Goal: Information Seeking & Learning: Learn about a topic

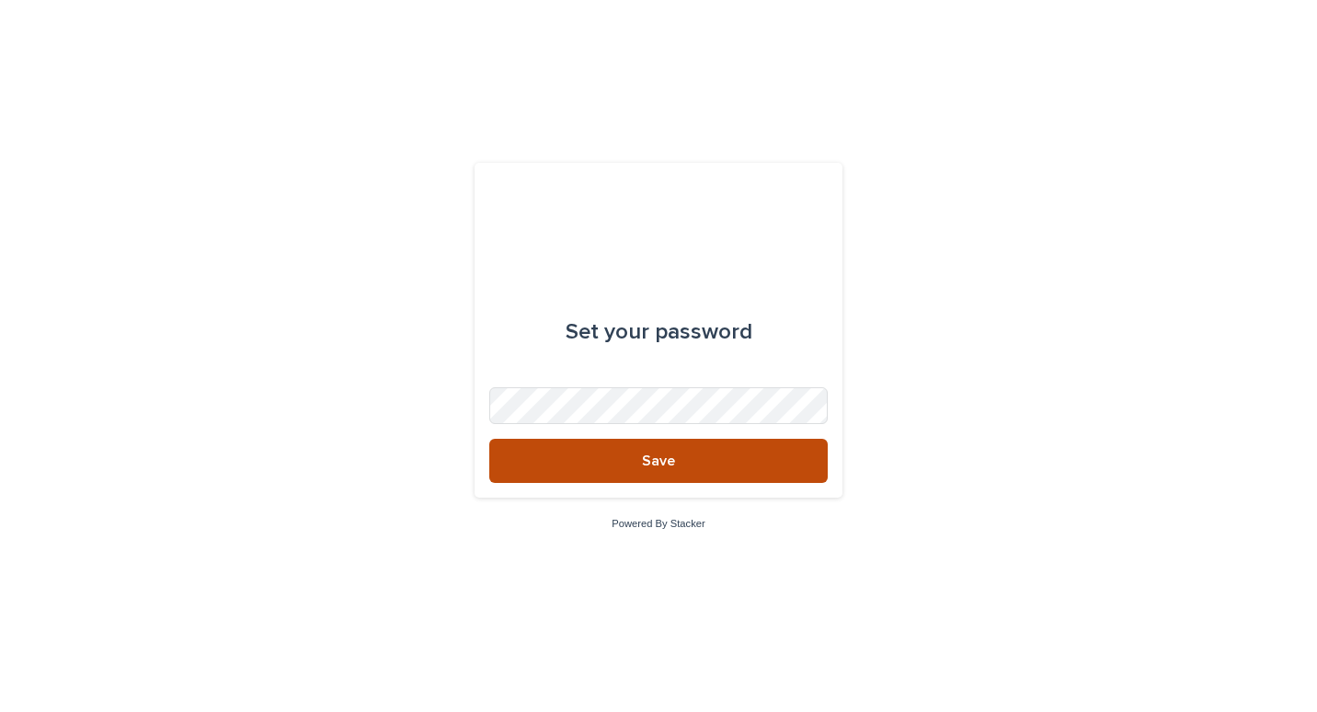
click at [693, 450] on button "Save" at bounding box center [658, 461] width 338 height 44
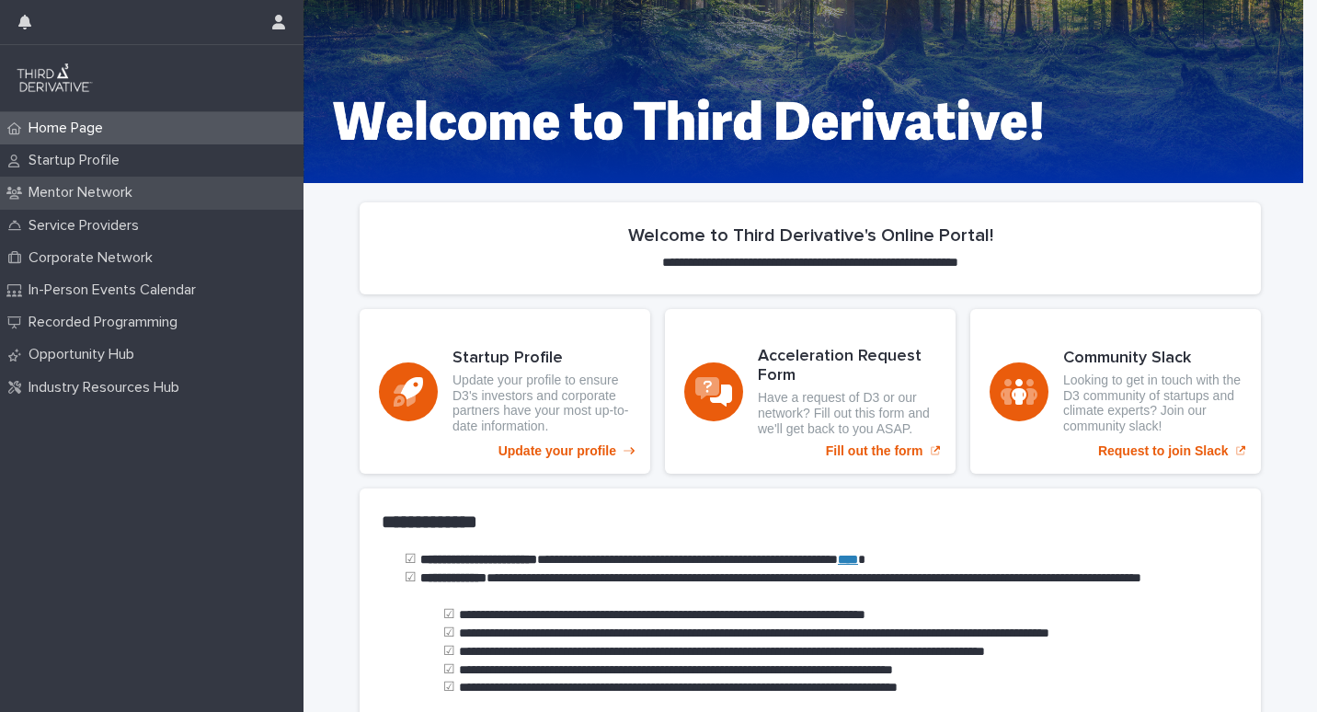
click at [135, 189] on p "Mentor Network" at bounding box center [84, 192] width 126 height 17
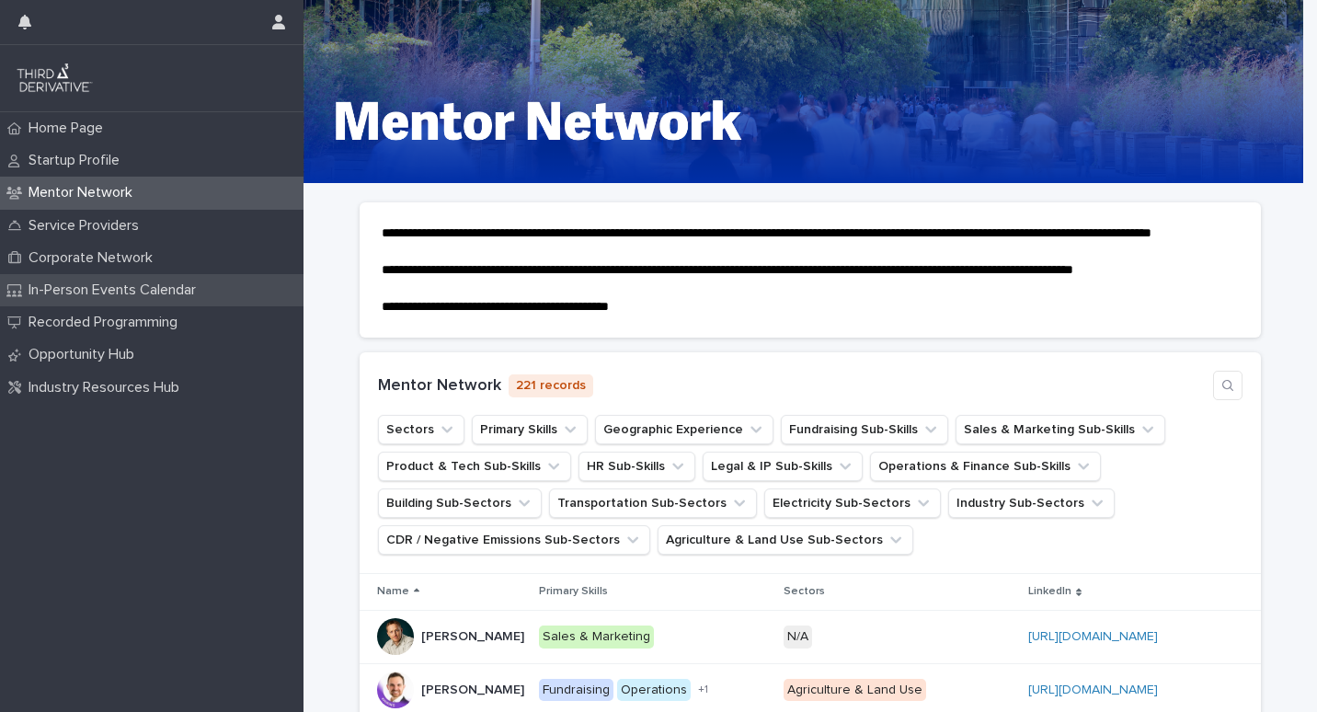
click at [185, 289] on p "In-Person Events Calendar" at bounding box center [115, 289] width 189 height 17
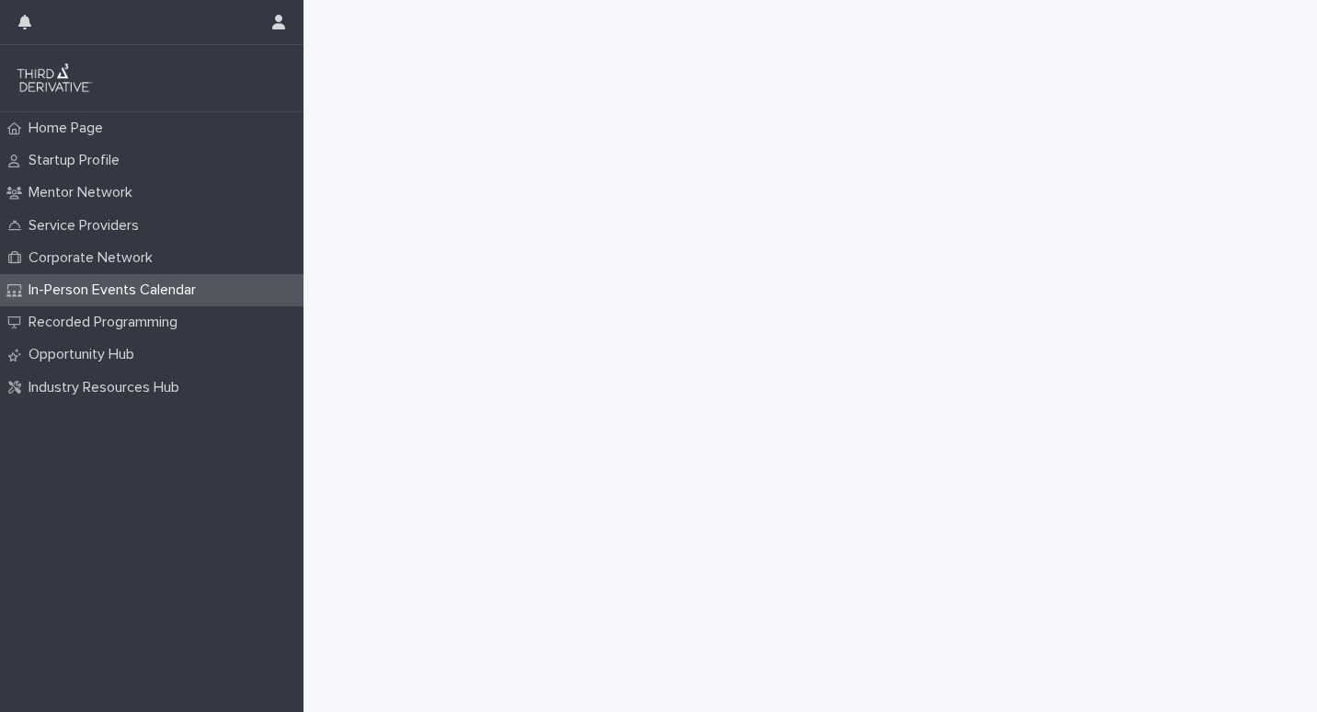
scroll to position [644, 0]
click at [124, 354] on p "Opportunity Hub" at bounding box center [85, 354] width 128 height 17
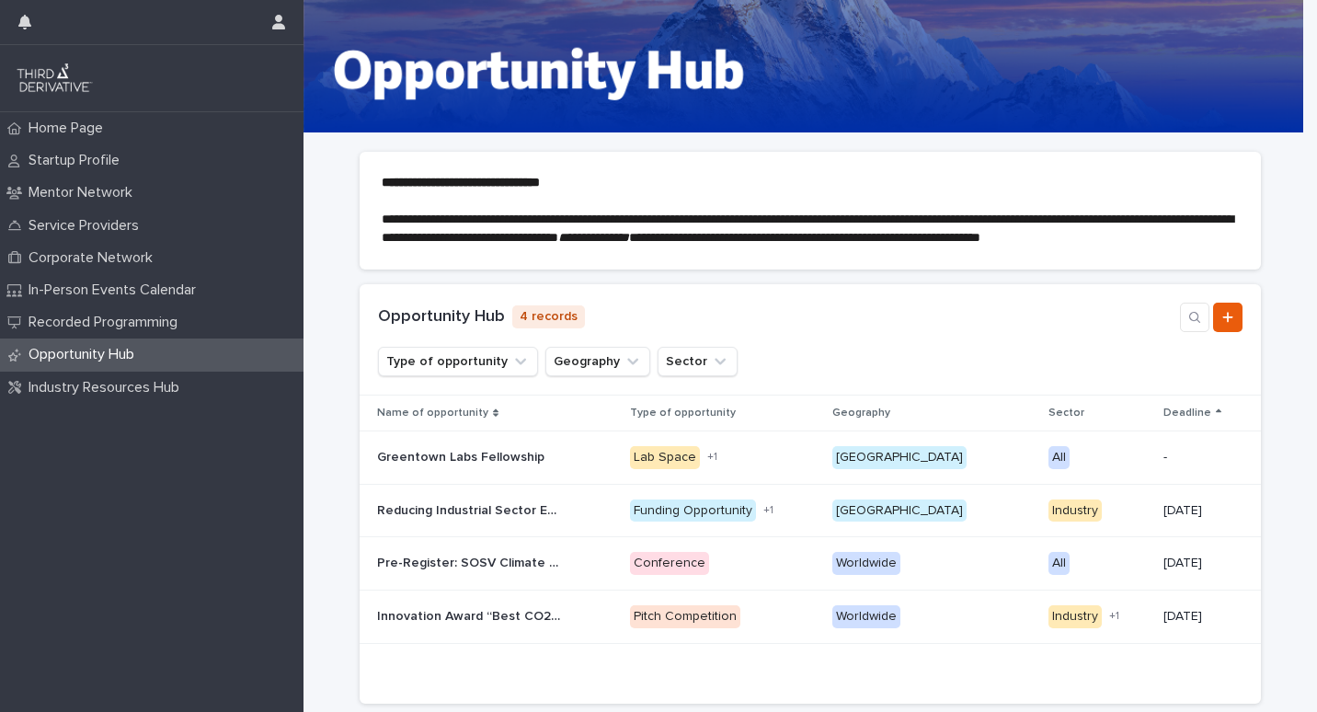
scroll to position [92, 0]
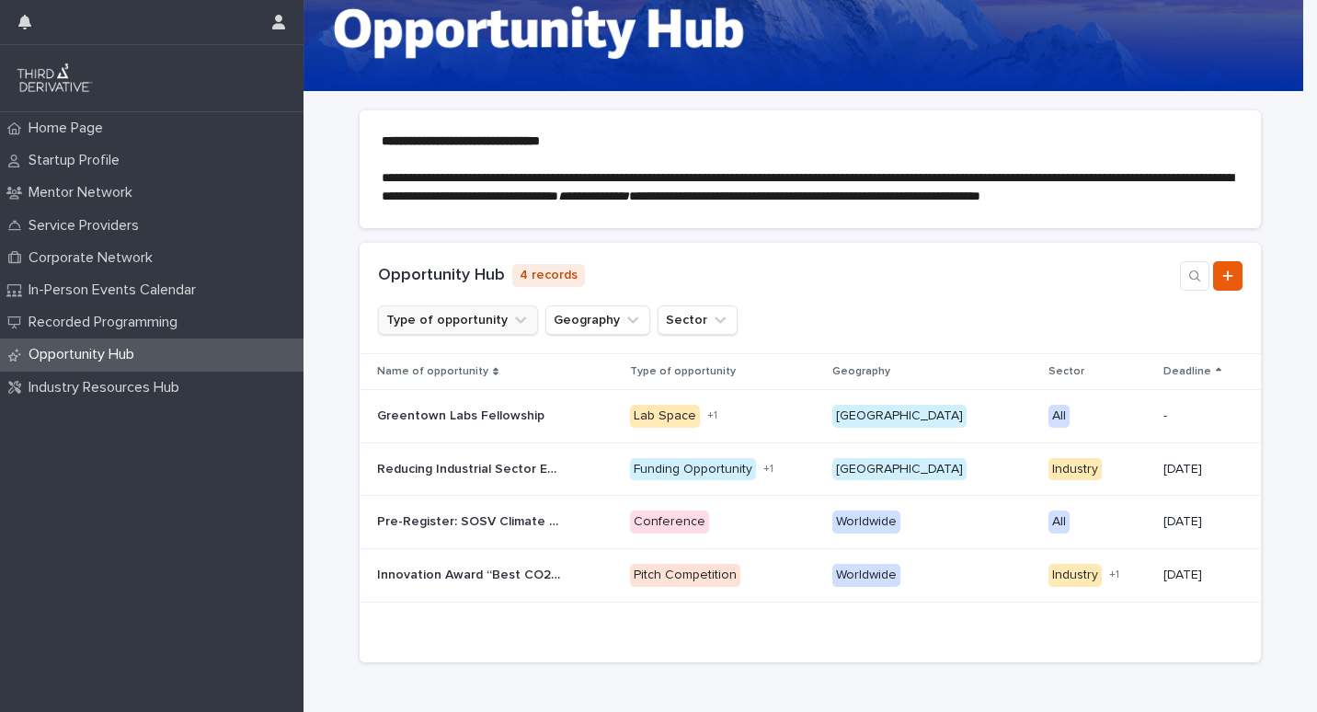
click at [433, 335] on button "Type of opportunity" at bounding box center [458, 319] width 160 height 29
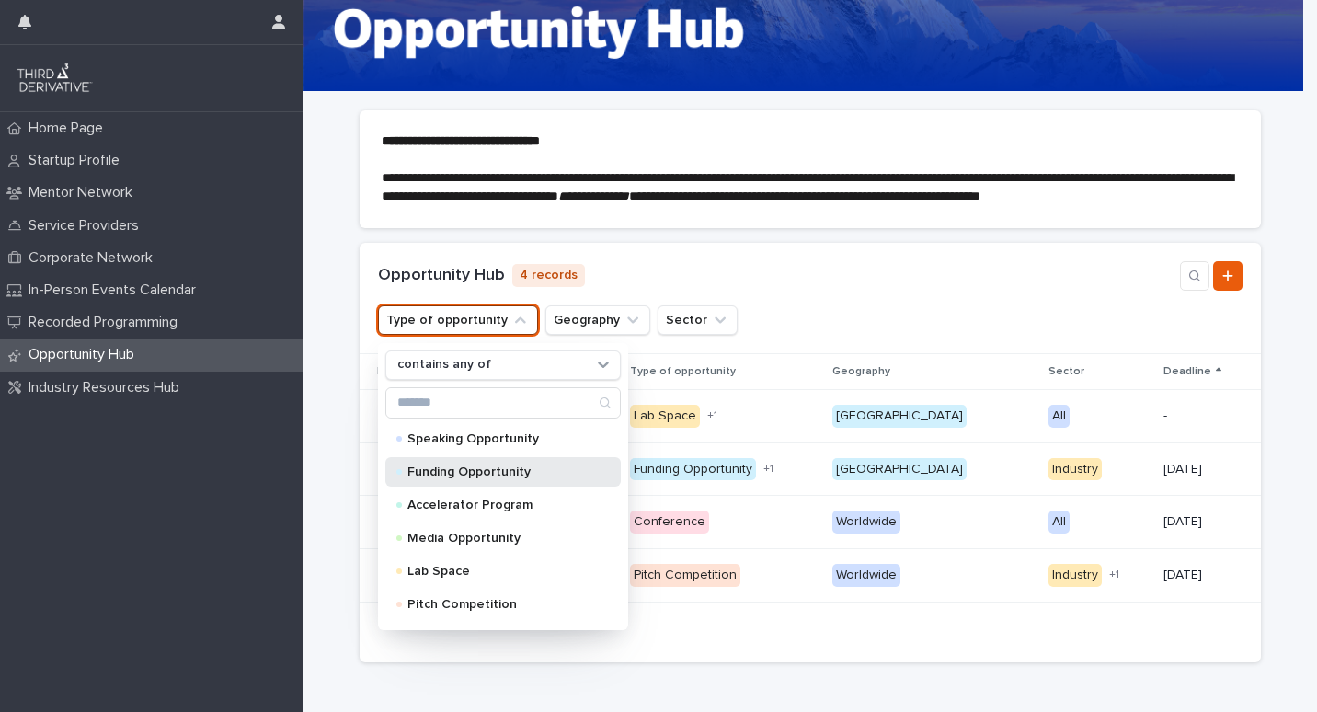
click at [498, 478] on p "Funding Opportunity" at bounding box center [499, 471] width 184 height 13
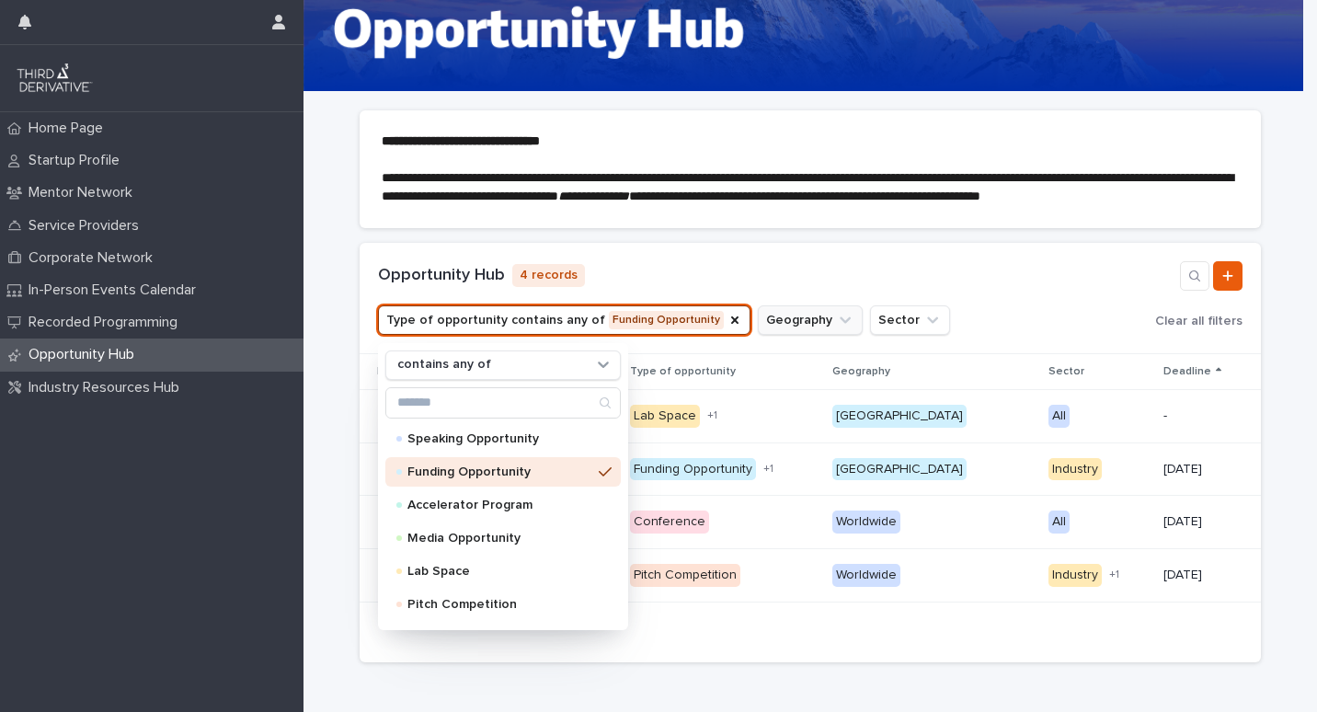
click at [791, 333] on div "Opportunity Hub 4 records Type of opportunity contains any of Funding Opportuni…" at bounding box center [810, 298] width 901 height 111
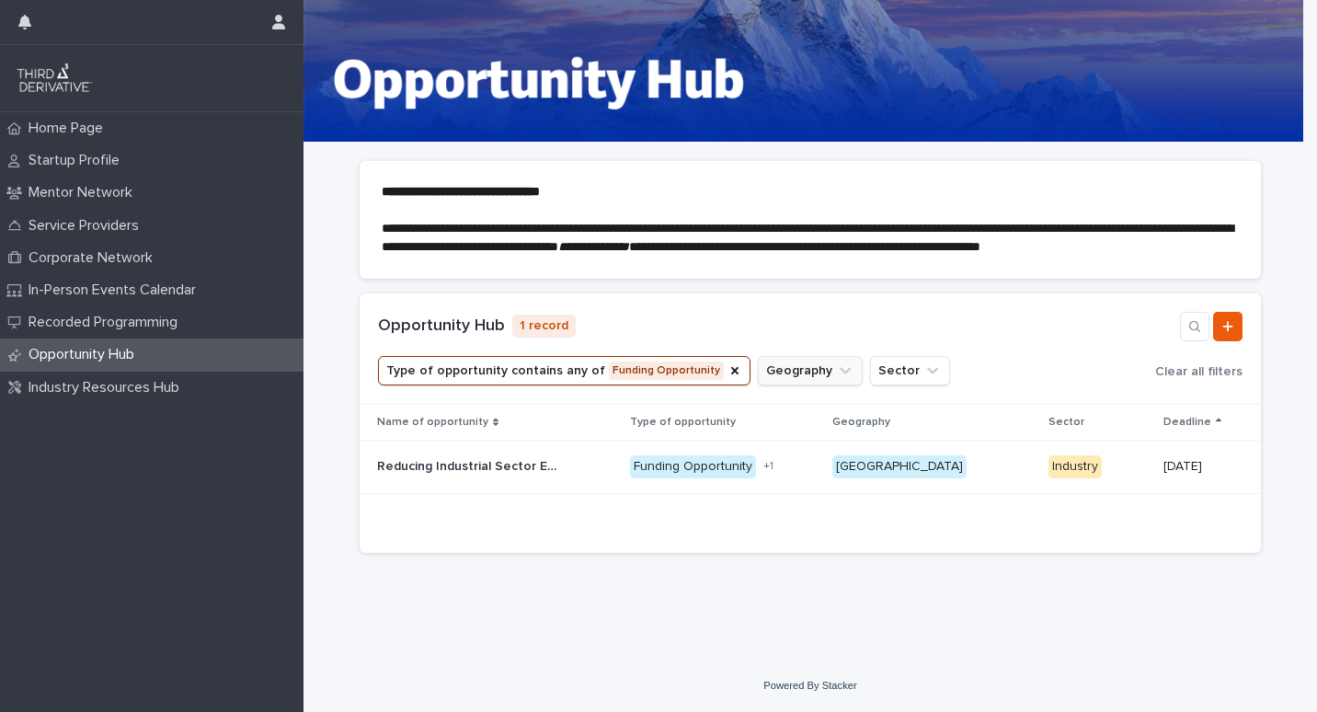
click at [794, 378] on button "Geography" at bounding box center [810, 370] width 105 height 29
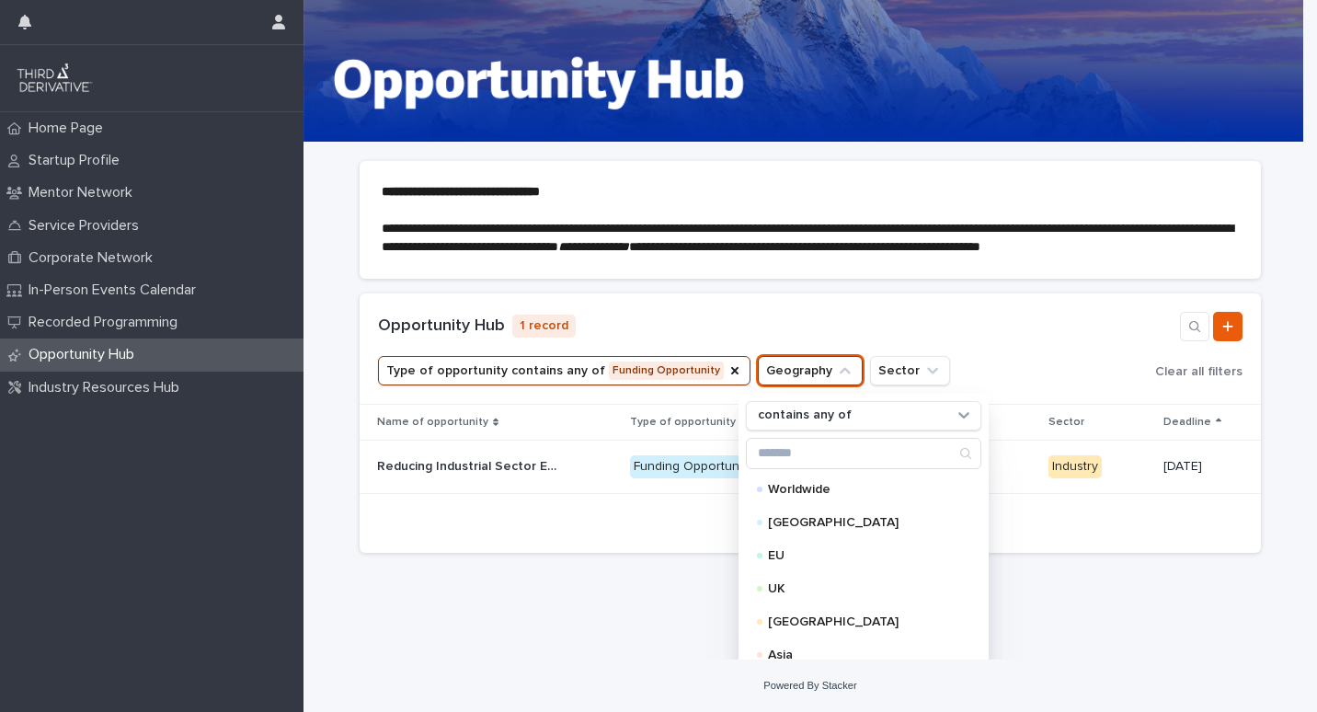
click at [916, 320] on div "Opportunity Hub 1 record" at bounding box center [810, 326] width 864 height 29
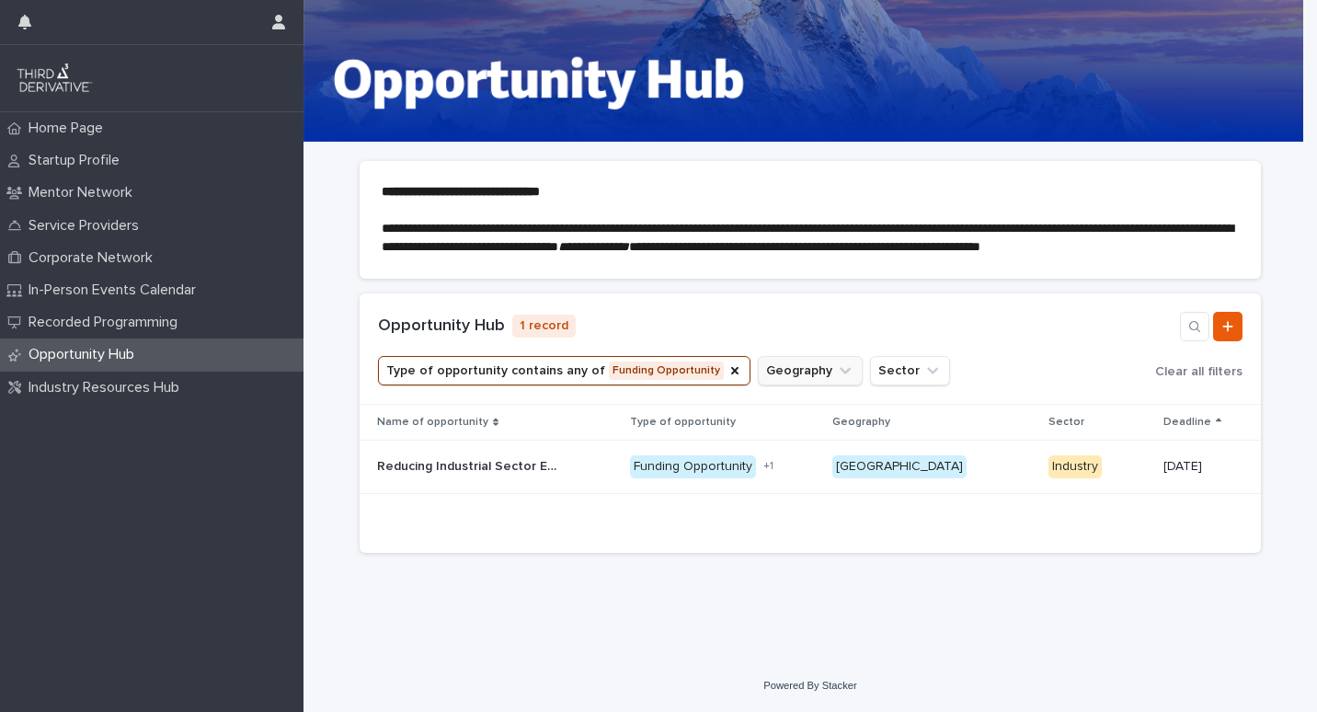
click at [797, 378] on button "Geography" at bounding box center [810, 370] width 105 height 29
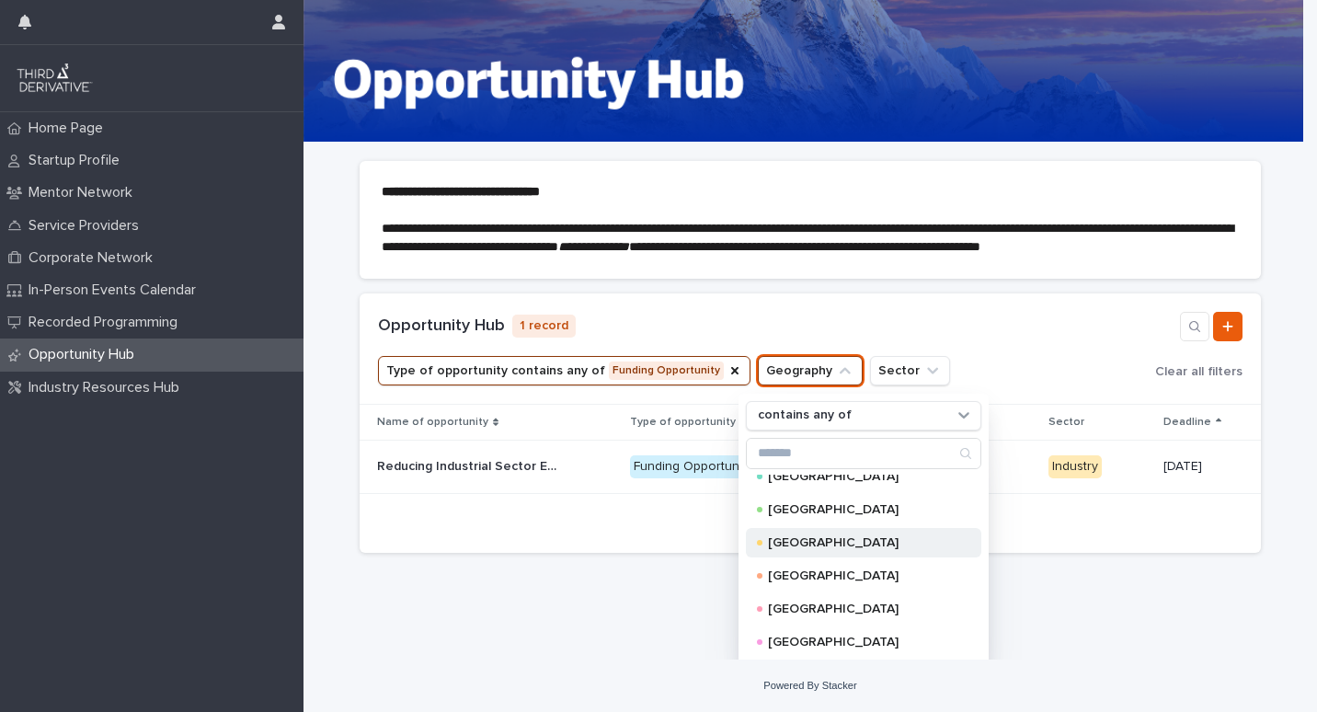
scroll to position [493, 0]
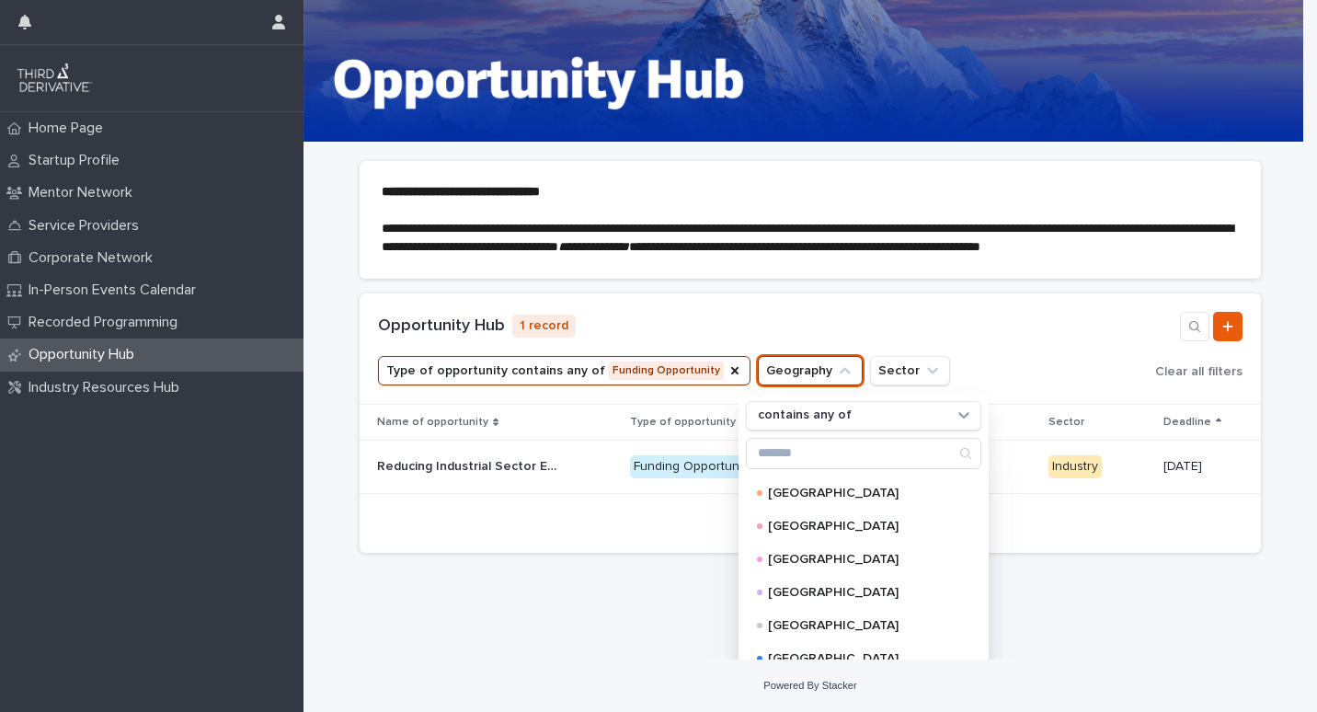
click at [973, 359] on div "Type of opportunity contains any of Funding Opportunity Geography contains any …" at bounding box center [810, 370] width 864 height 29
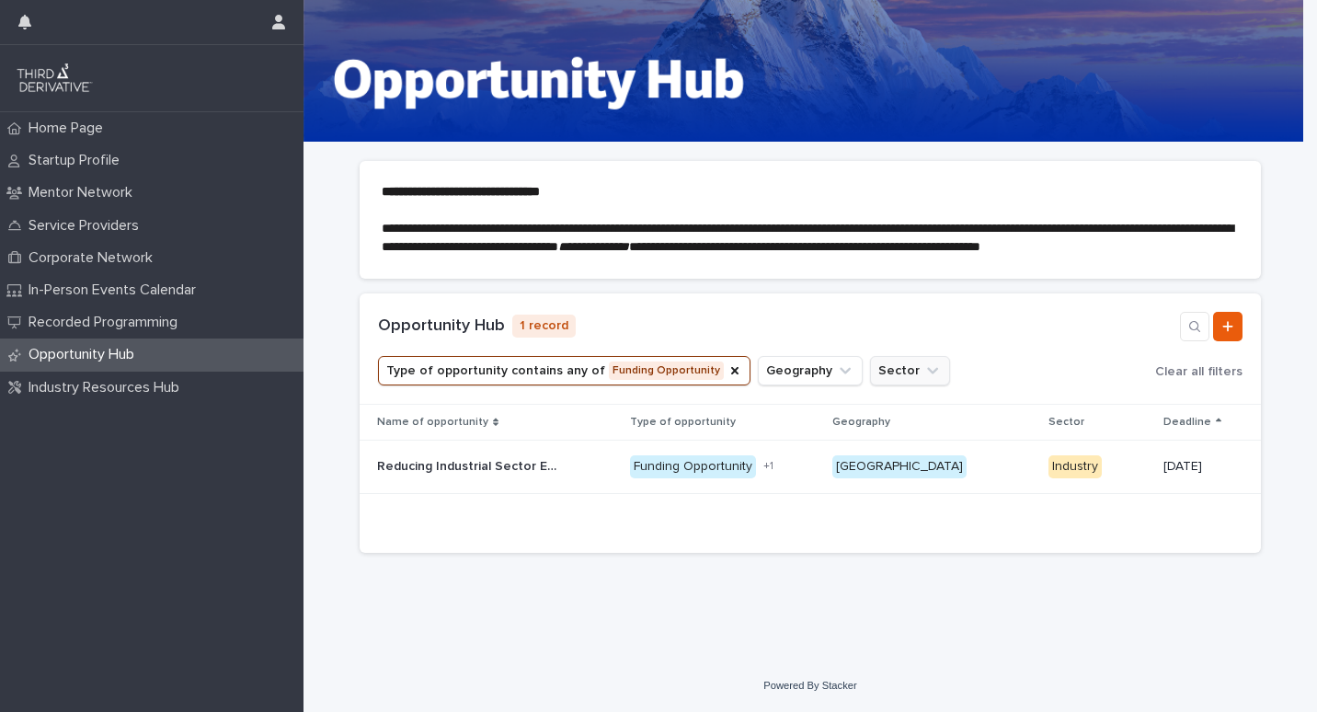
click at [927, 368] on icon "Sector" at bounding box center [932, 370] width 11 height 6
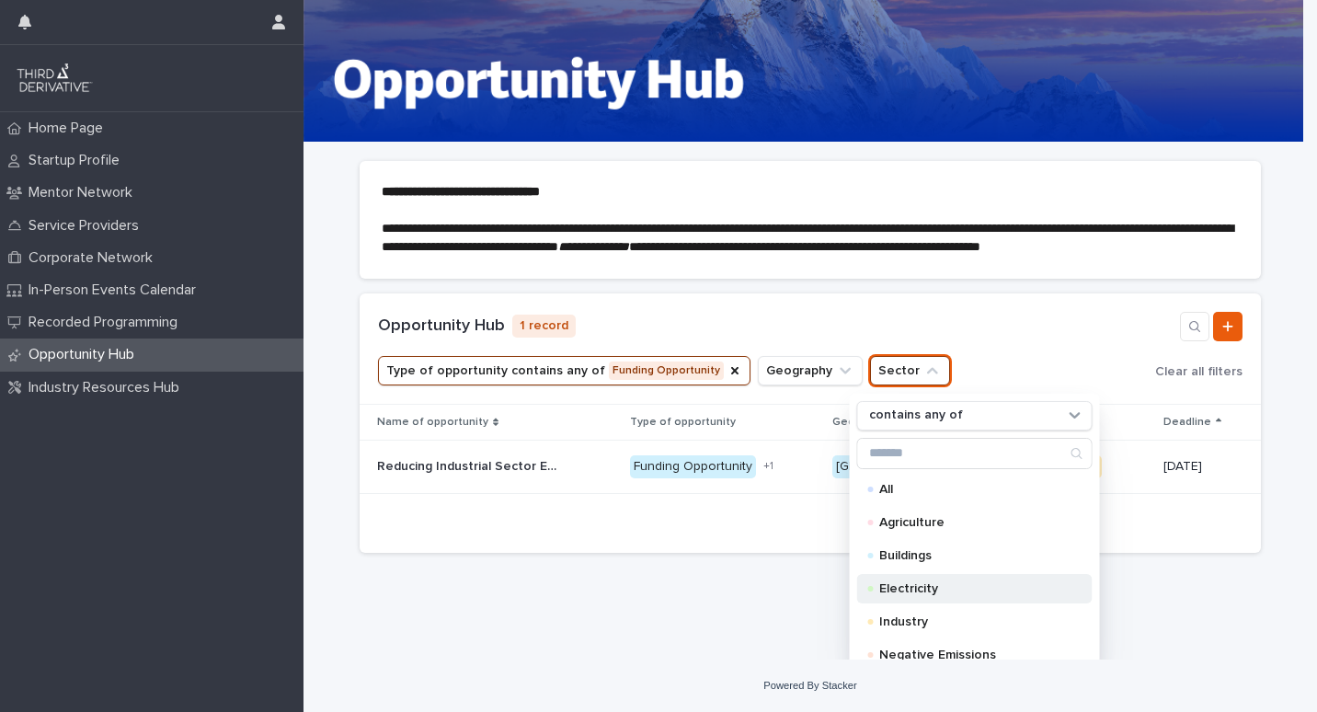
click at [946, 592] on p "Electricity" at bounding box center [971, 588] width 184 height 13
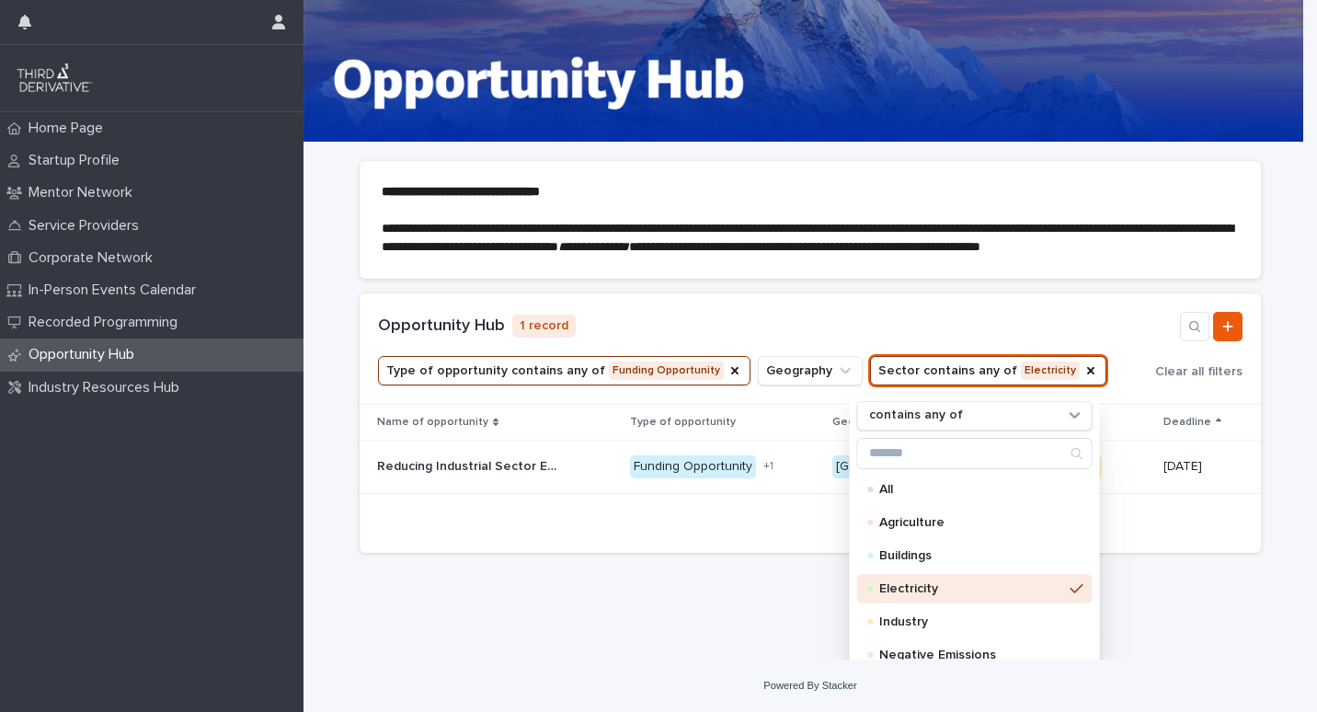
click at [782, 551] on div at bounding box center [810, 525] width 901 height 56
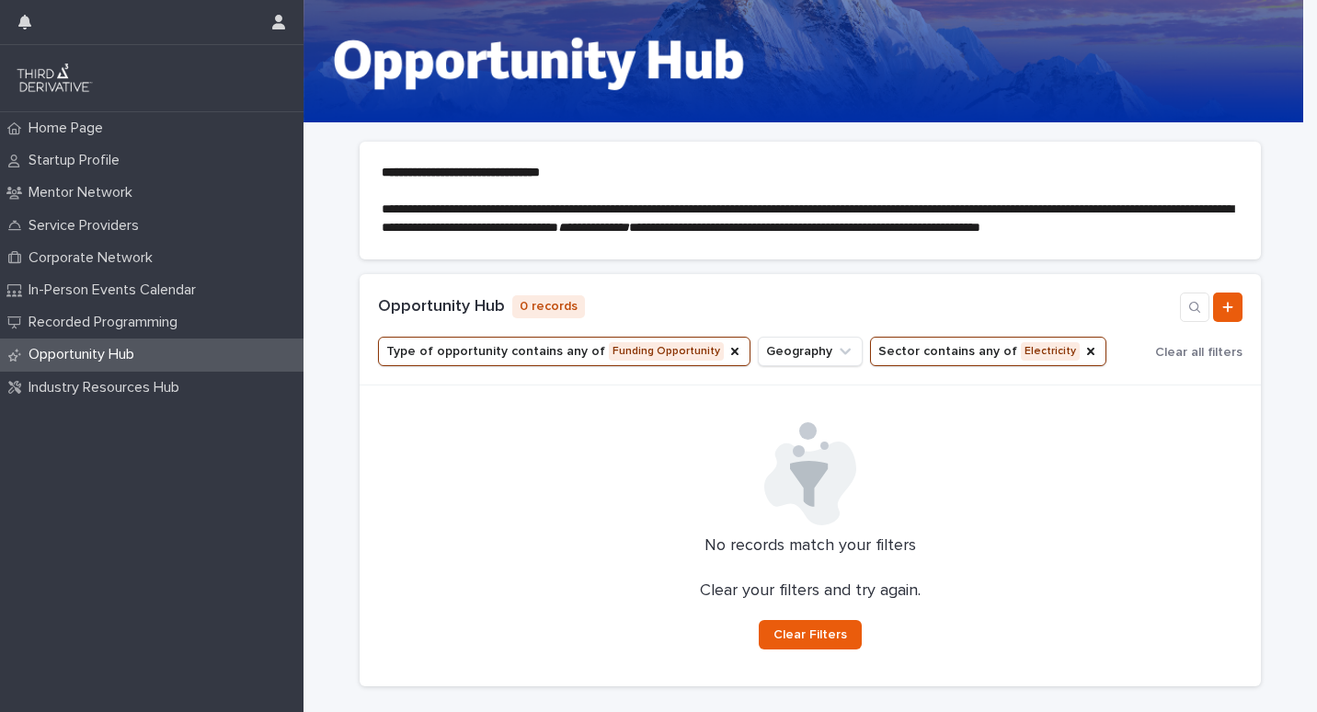
click at [97, 354] on p "Opportunity Hub" at bounding box center [85, 354] width 128 height 17
click at [727, 359] on icon "Type of opportunity" at bounding box center [734, 351] width 15 height 15
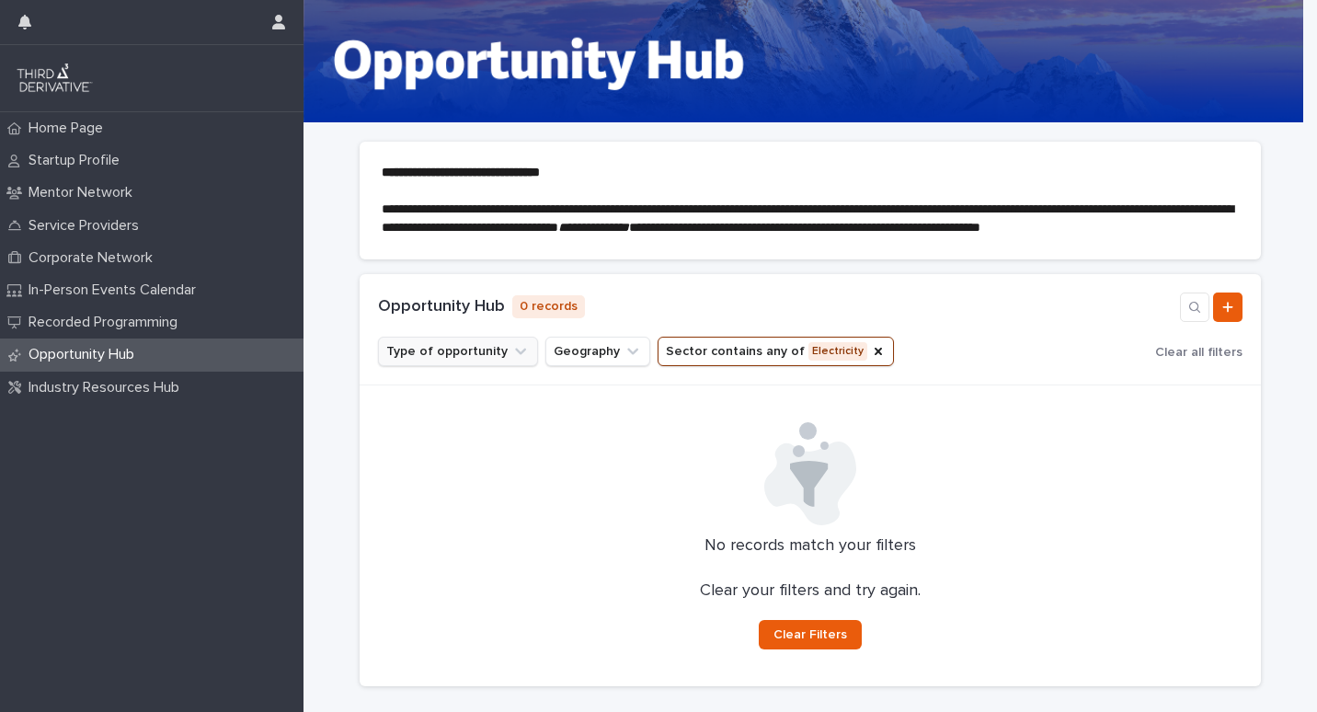
click at [511, 360] on icon "Type of opportunity" at bounding box center [520, 351] width 18 height 18
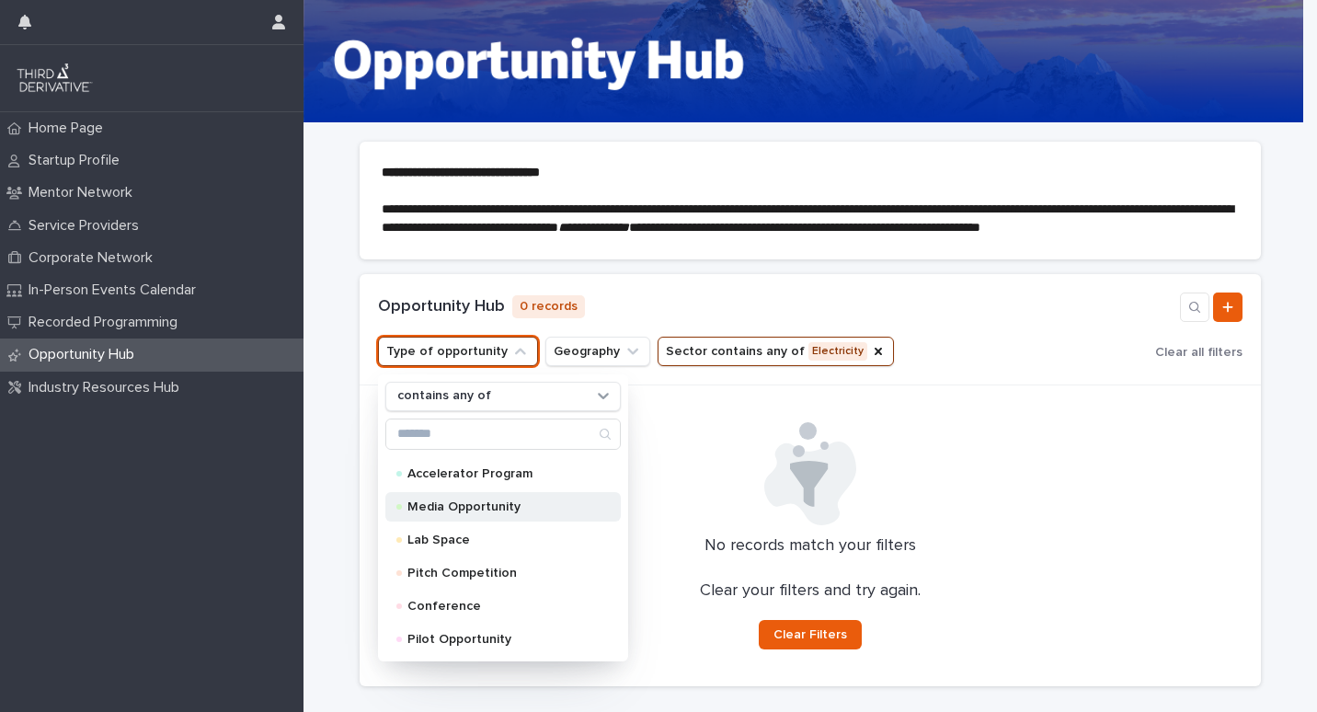
scroll to position [153, 0]
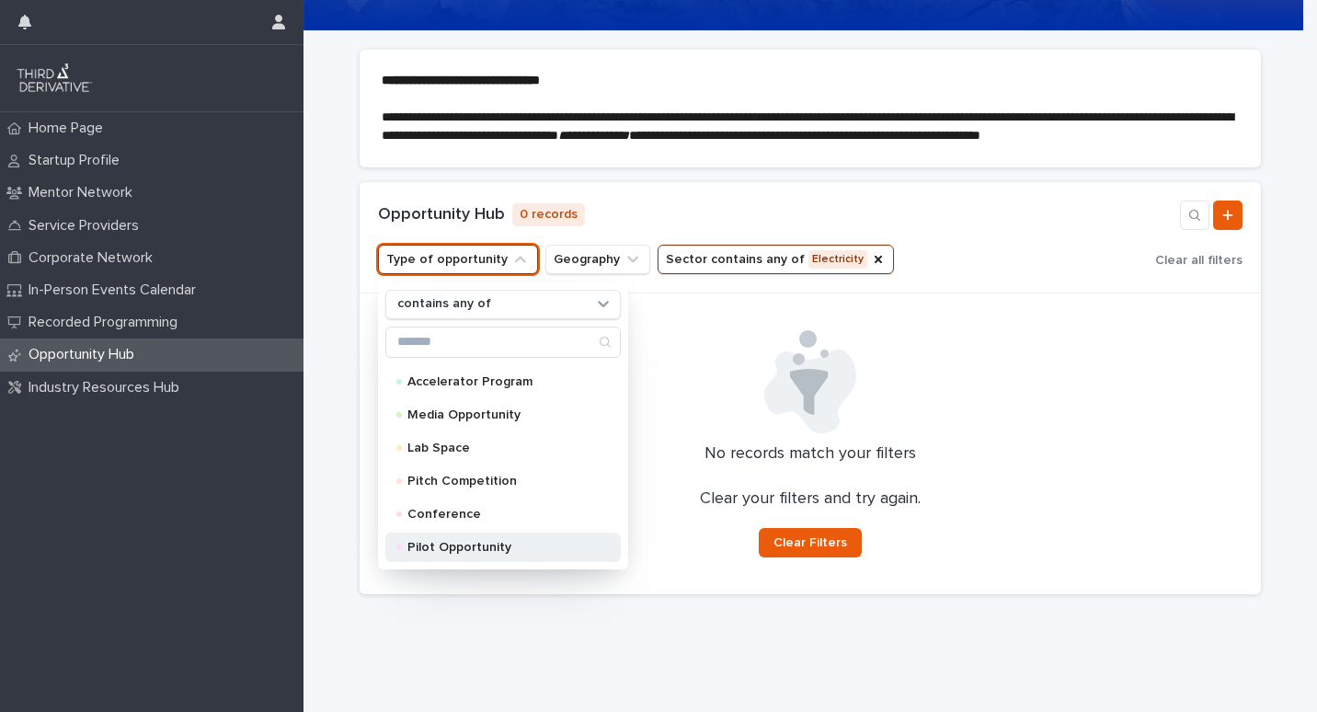
click at [496, 554] on p "Pilot Opportunity" at bounding box center [499, 547] width 184 height 13
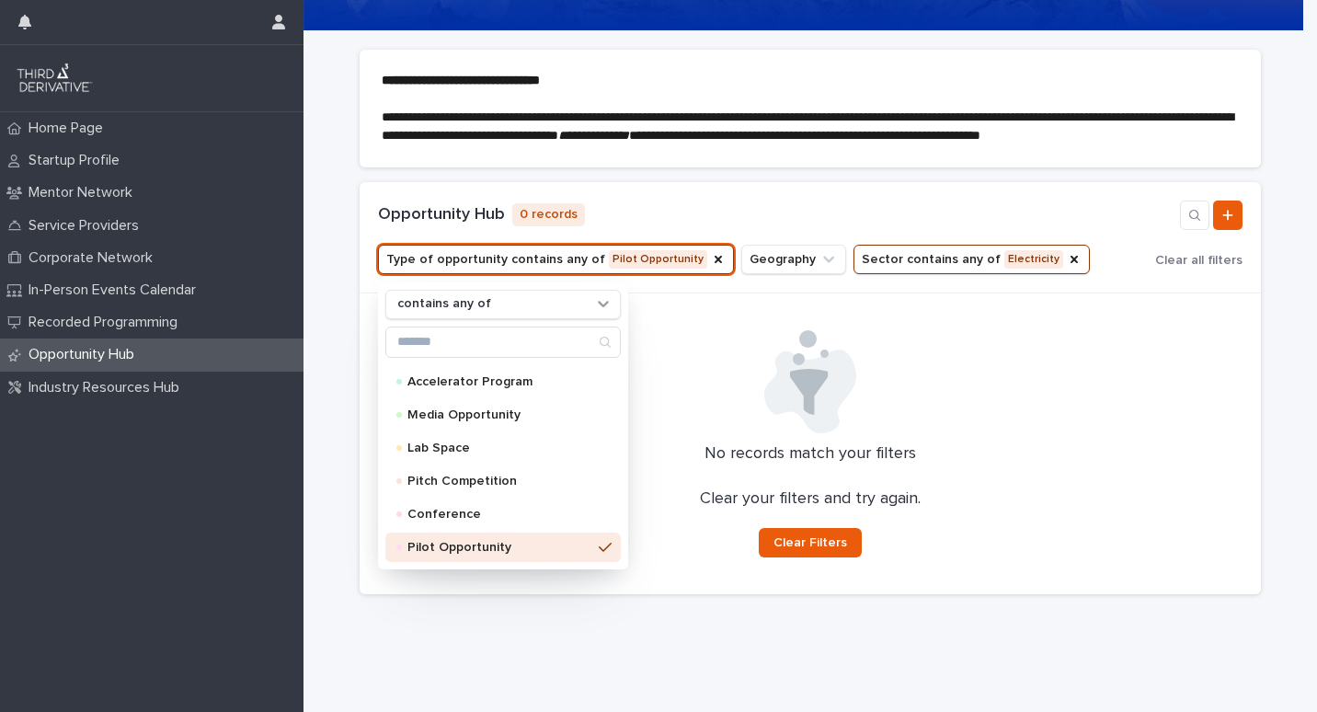
click at [686, 433] on div at bounding box center [810, 381] width 879 height 103
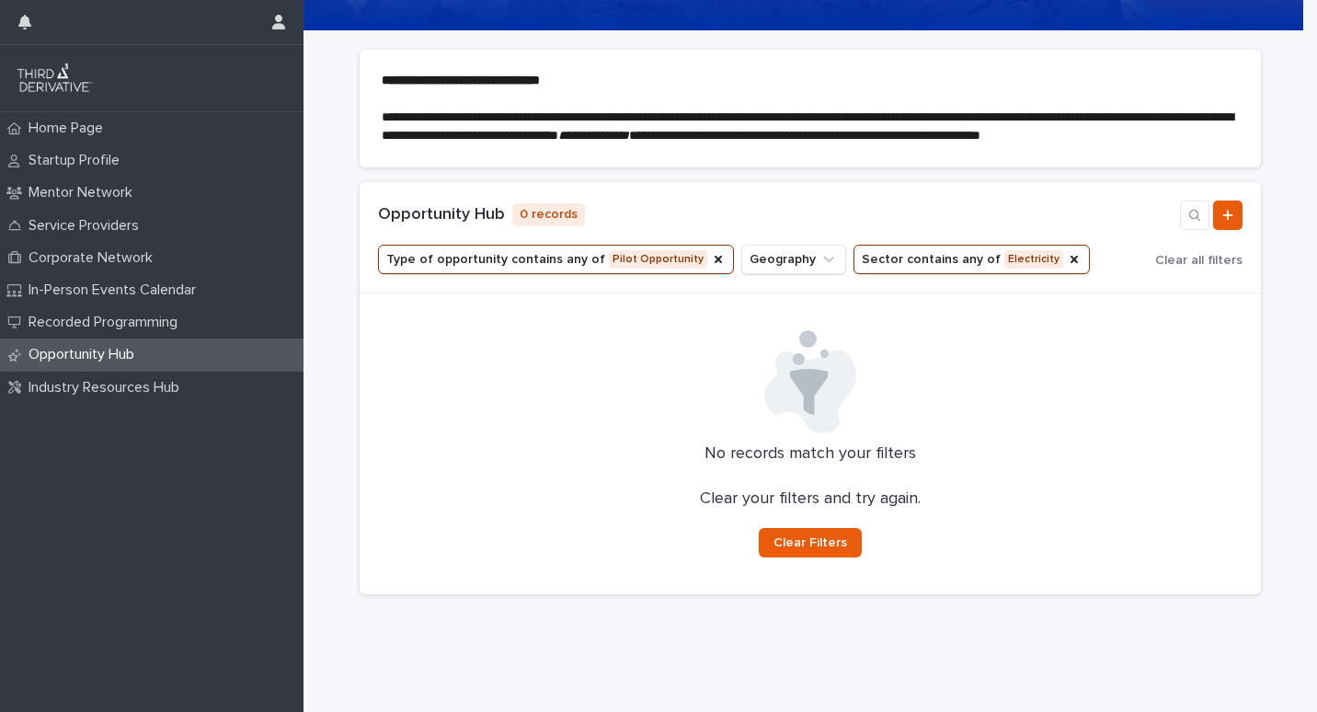
click at [548, 269] on button "Type of opportunity contains any of Pilot Opportunity" at bounding box center [556, 259] width 356 height 29
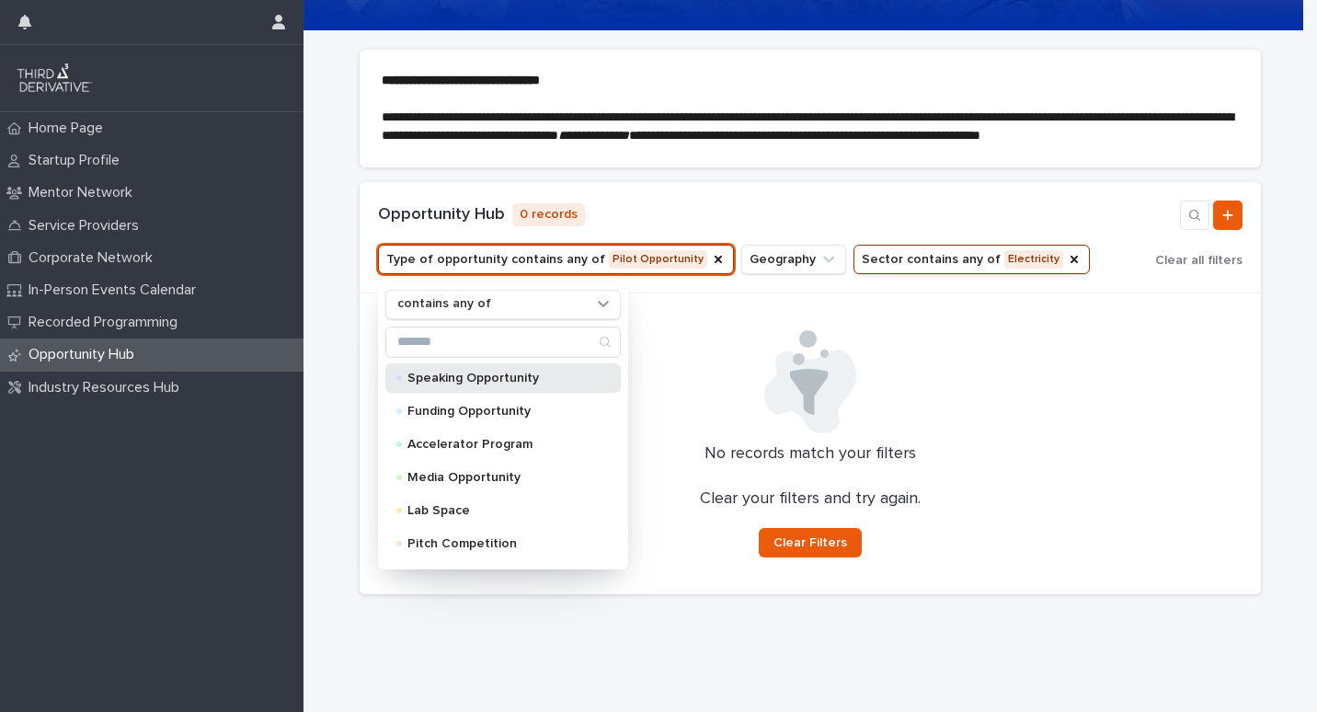
click at [479, 384] on p "Speaking Opportunity" at bounding box center [499, 378] width 184 height 13
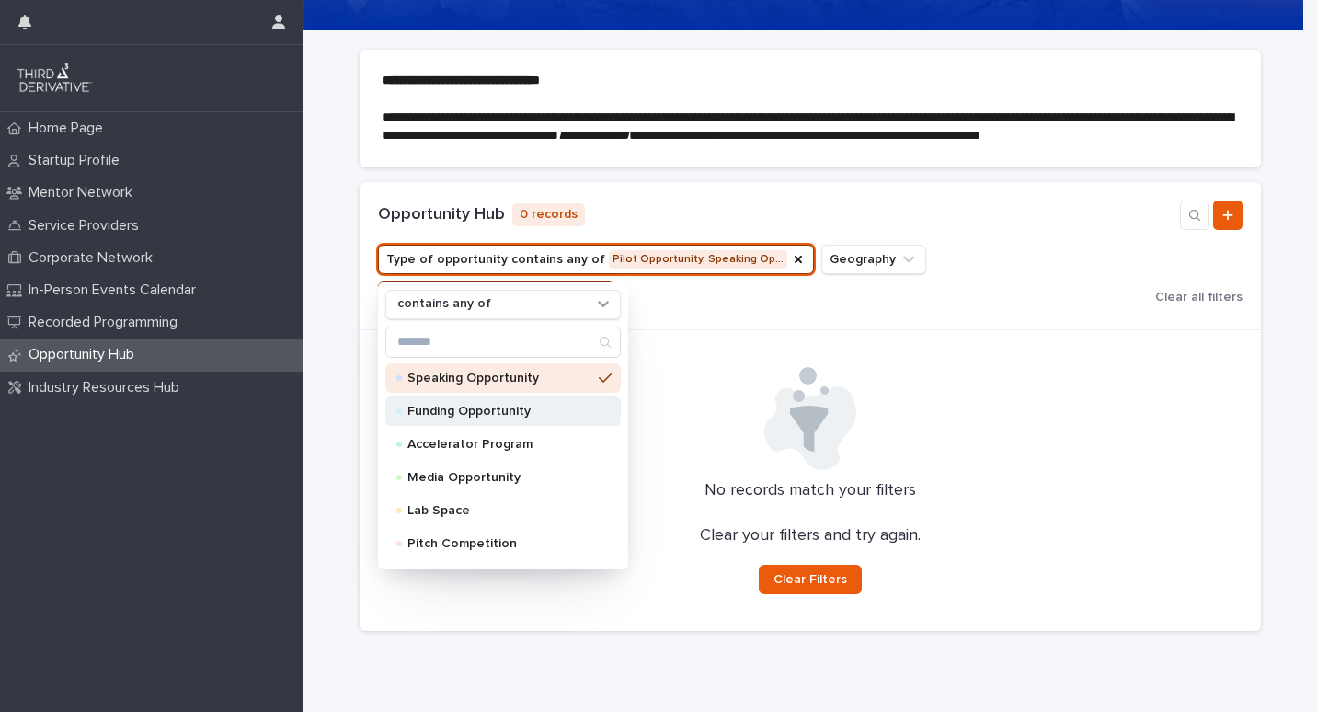
click at [521, 417] on p "Funding Opportunity" at bounding box center [499, 411] width 184 height 13
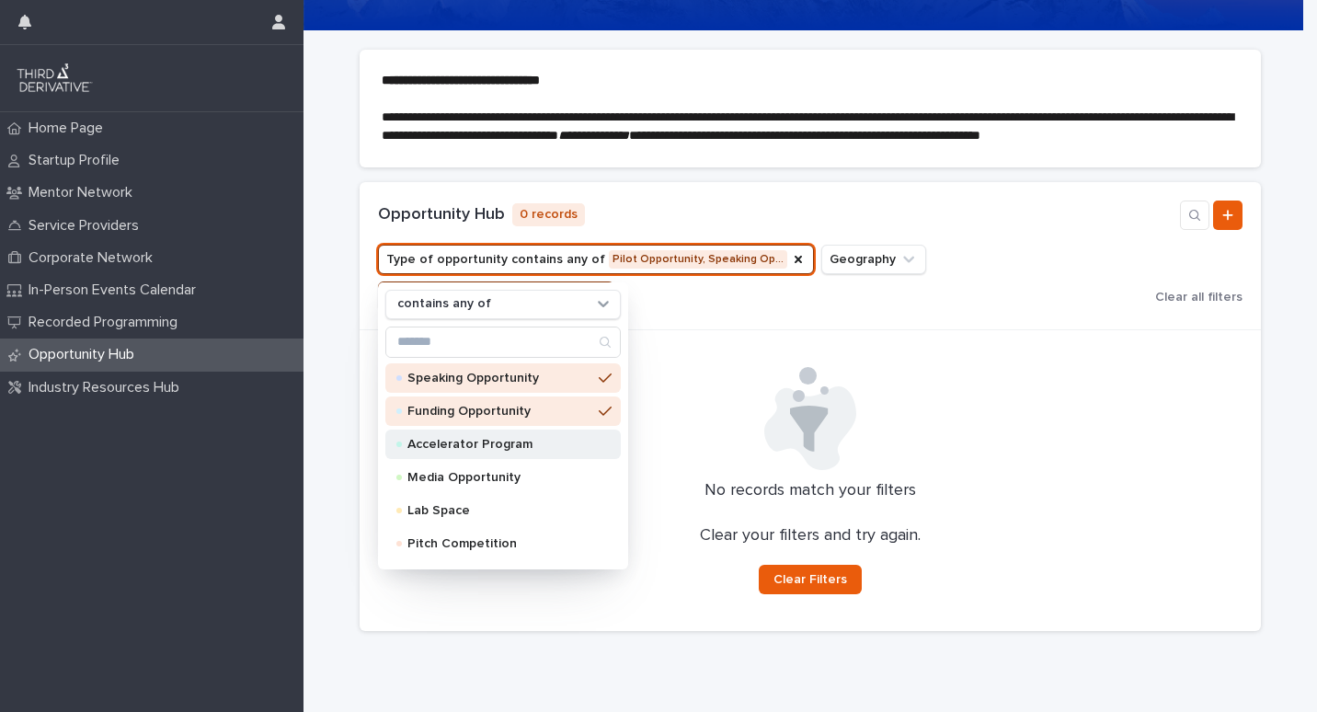
click at [566, 451] on p "Accelerator Program" at bounding box center [499, 444] width 184 height 13
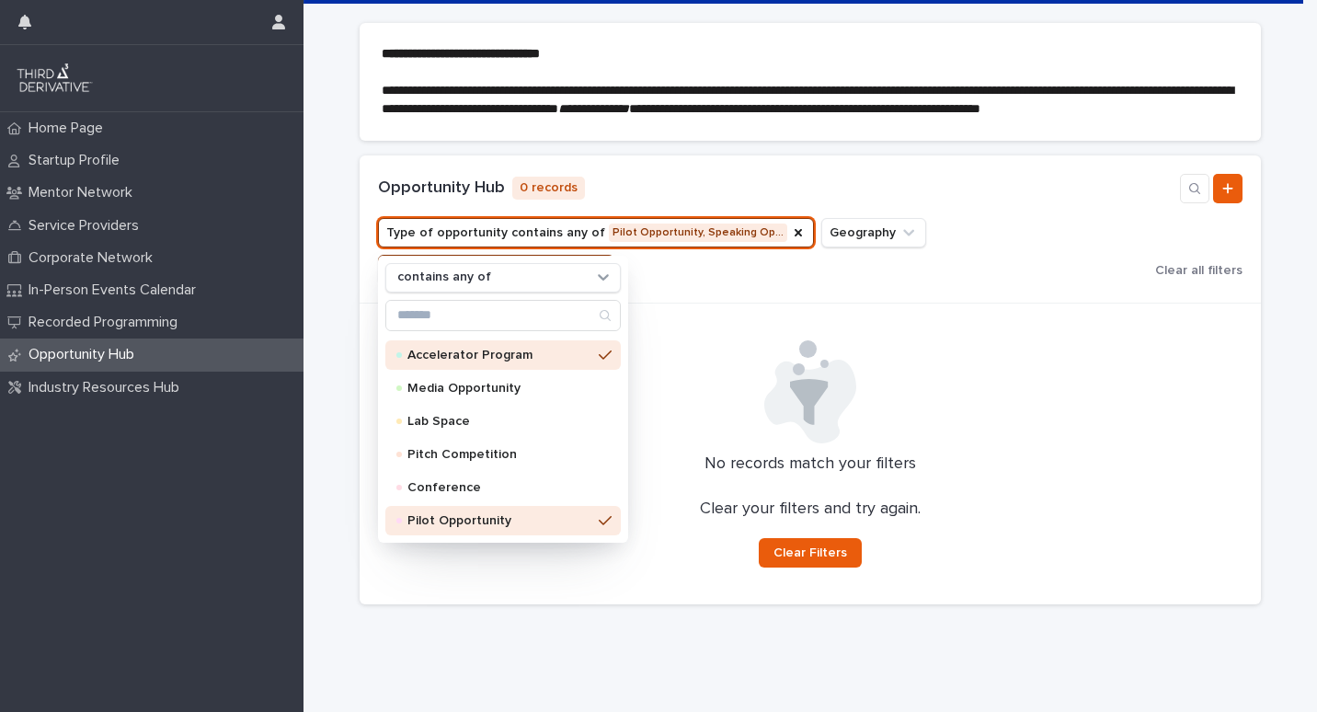
scroll to position [212, 0]
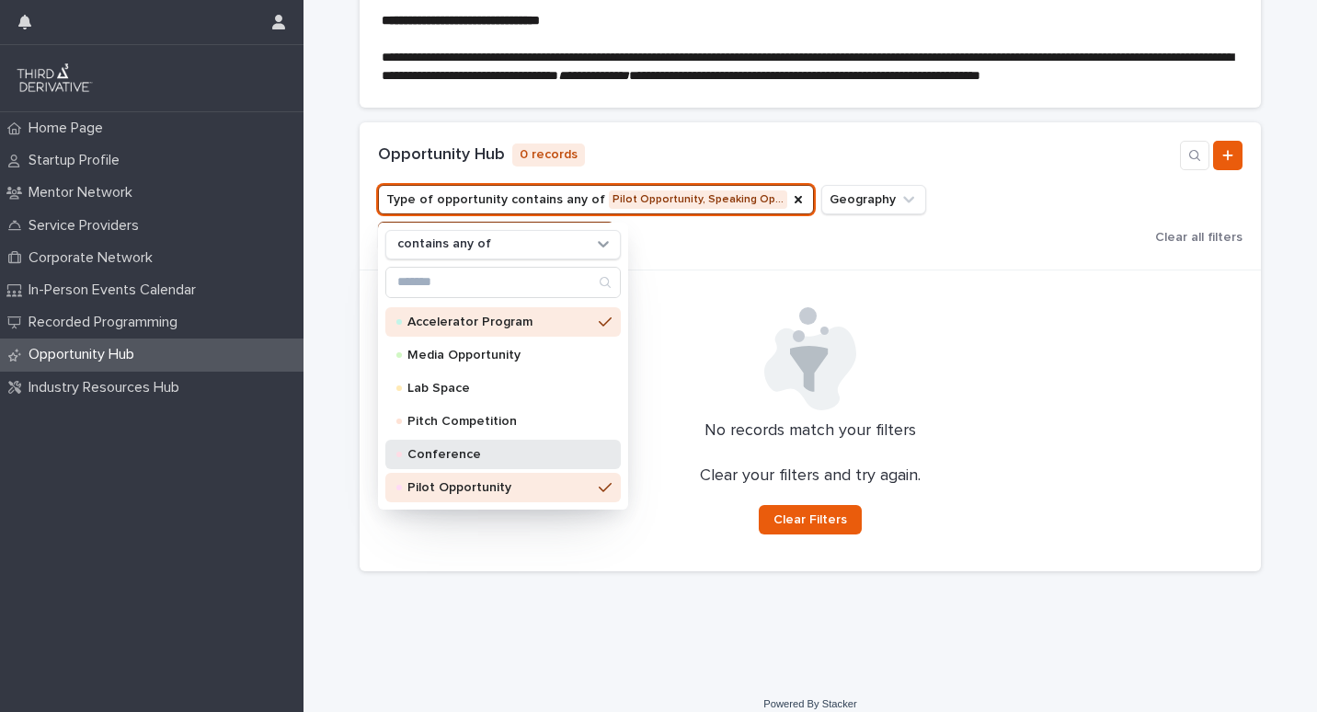
click at [523, 461] on p "Conference" at bounding box center [499, 454] width 184 height 13
click at [697, 372] on div at bounding box center [810, 358] width 879 height 103
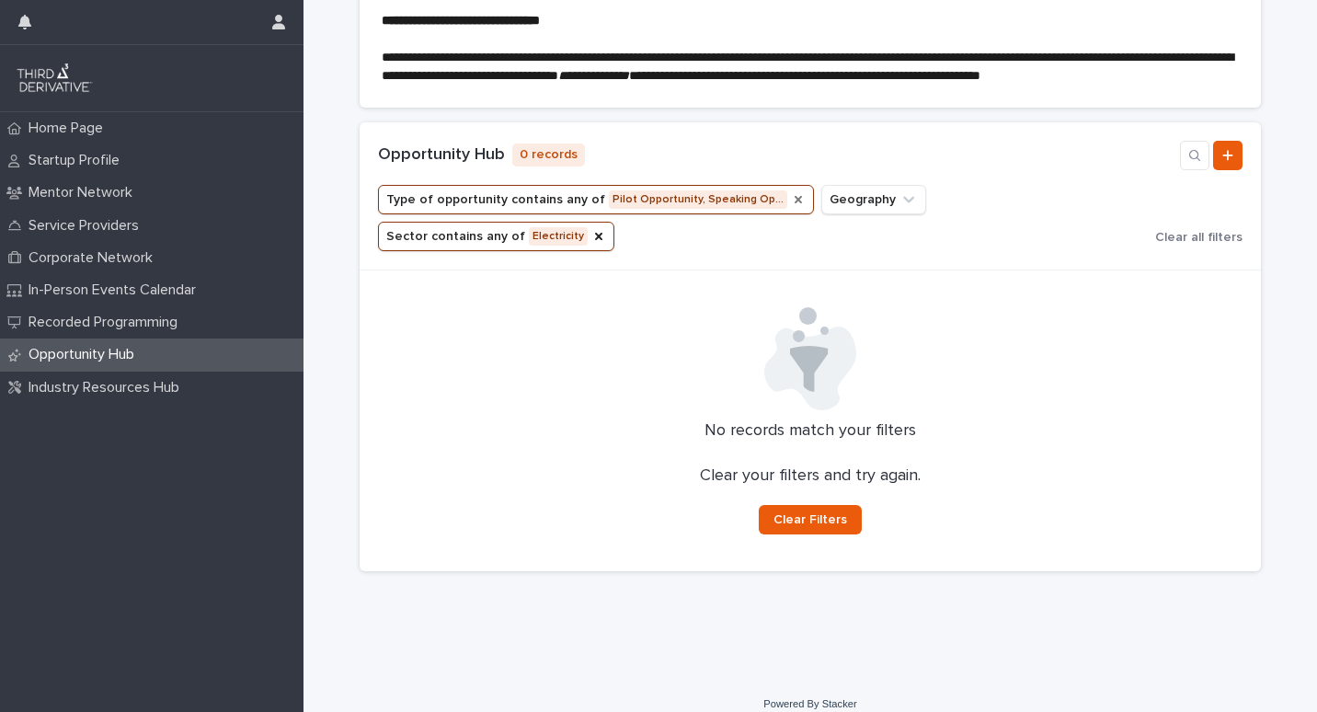
click at [791, 207] on icon "Type of opportunity" at bounding box center [798, 199] width 15 height 15
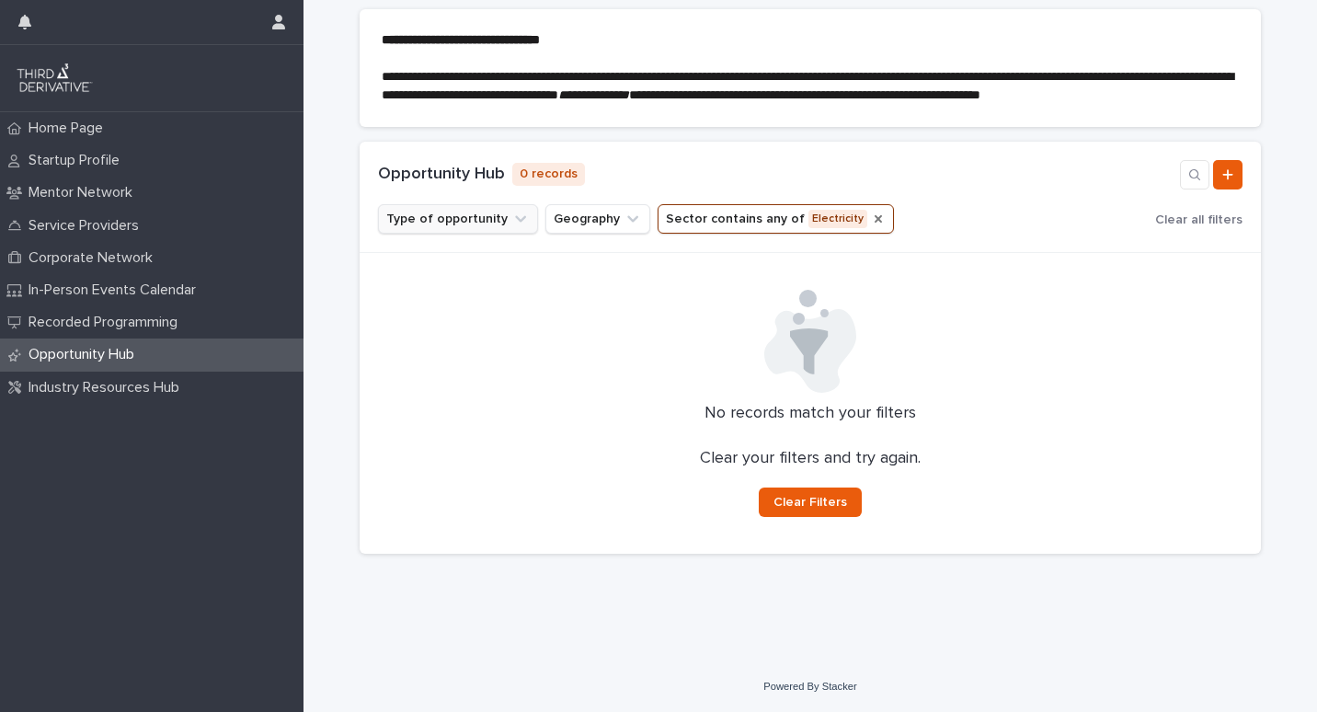
click at [875, 215] on icon "Sector" at bounding box center [878, 217] width 7 height 7
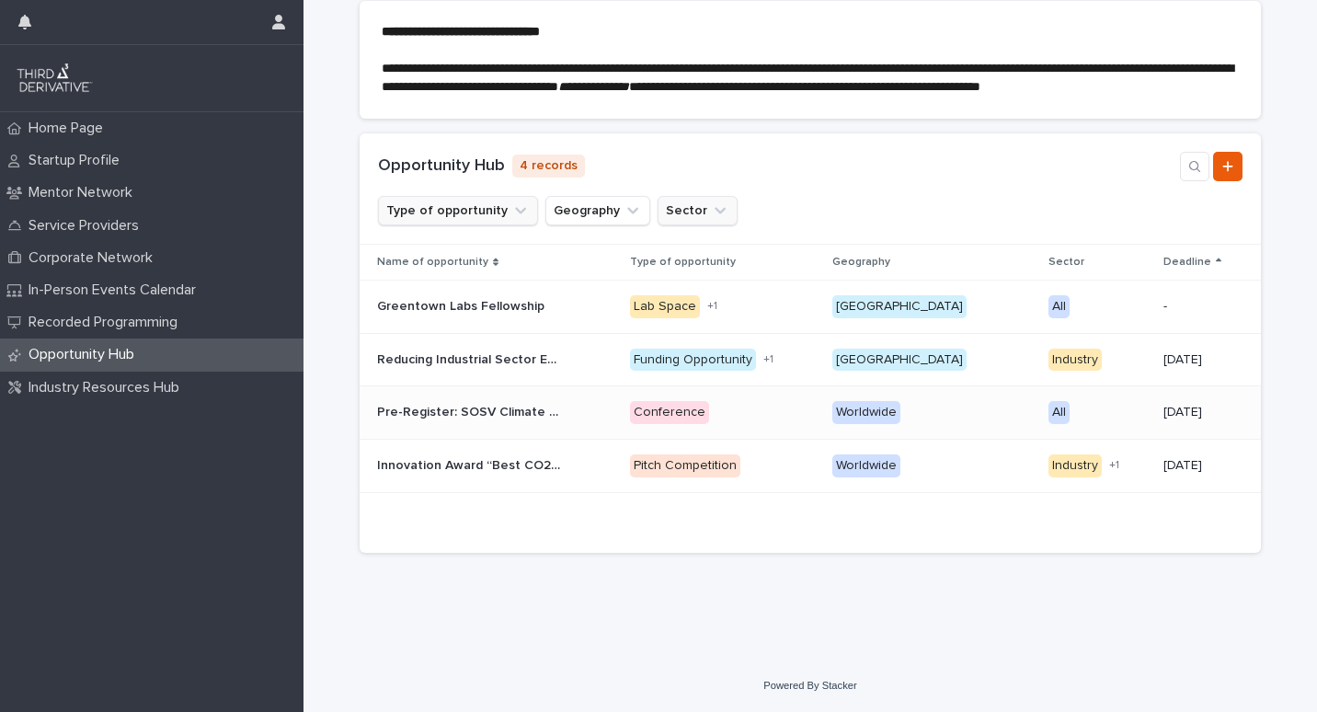
click at [487, 420] on p "Pre-Register: SOSV Climate Tech Founder/Investor Matchup" at bounding box center [471, 410] width 188 height 19
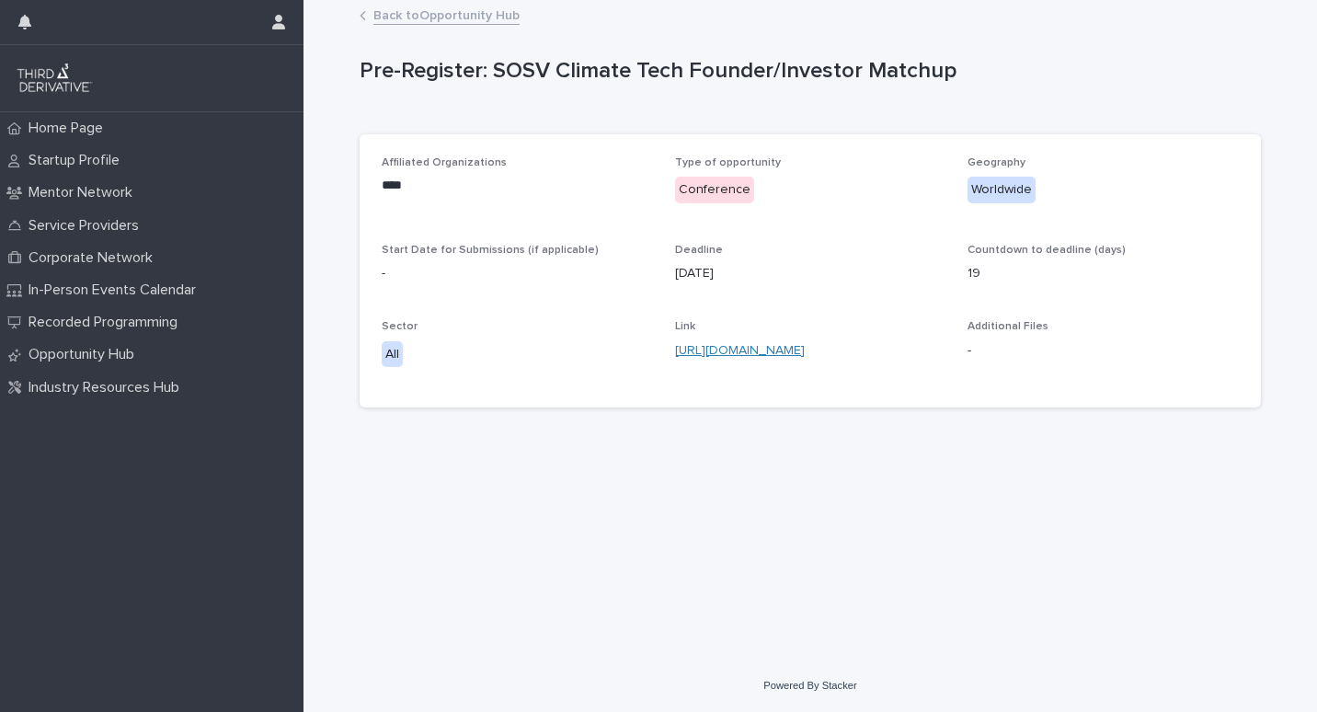
click at [795, 346] on link "[URL][DOMAIN_NAME]" at bounding box center [740, 350] width 130 height 13
click at [154, 388] on p "Industry Resources Hub" at bounding box center [107, 387] width 173 height 17
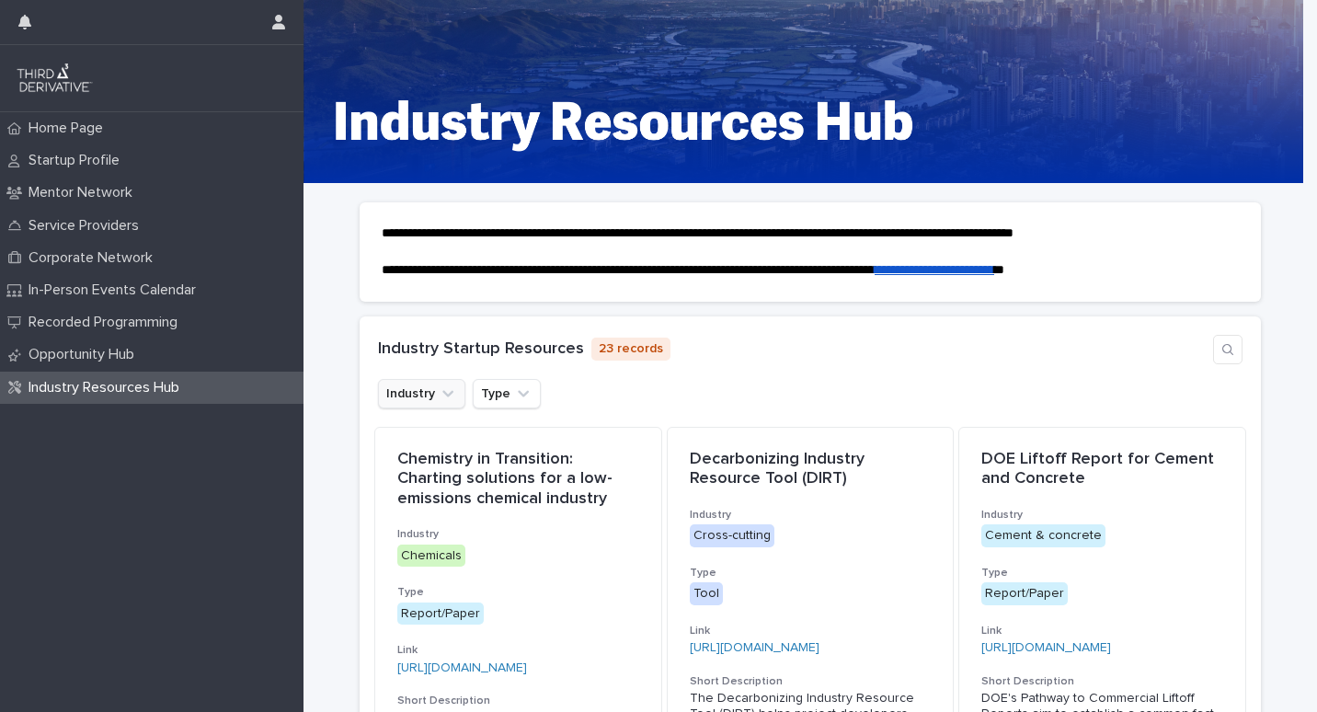
click at [447, 388] on icon "Industry" at bounding box center [448, 393] width 18 height 18
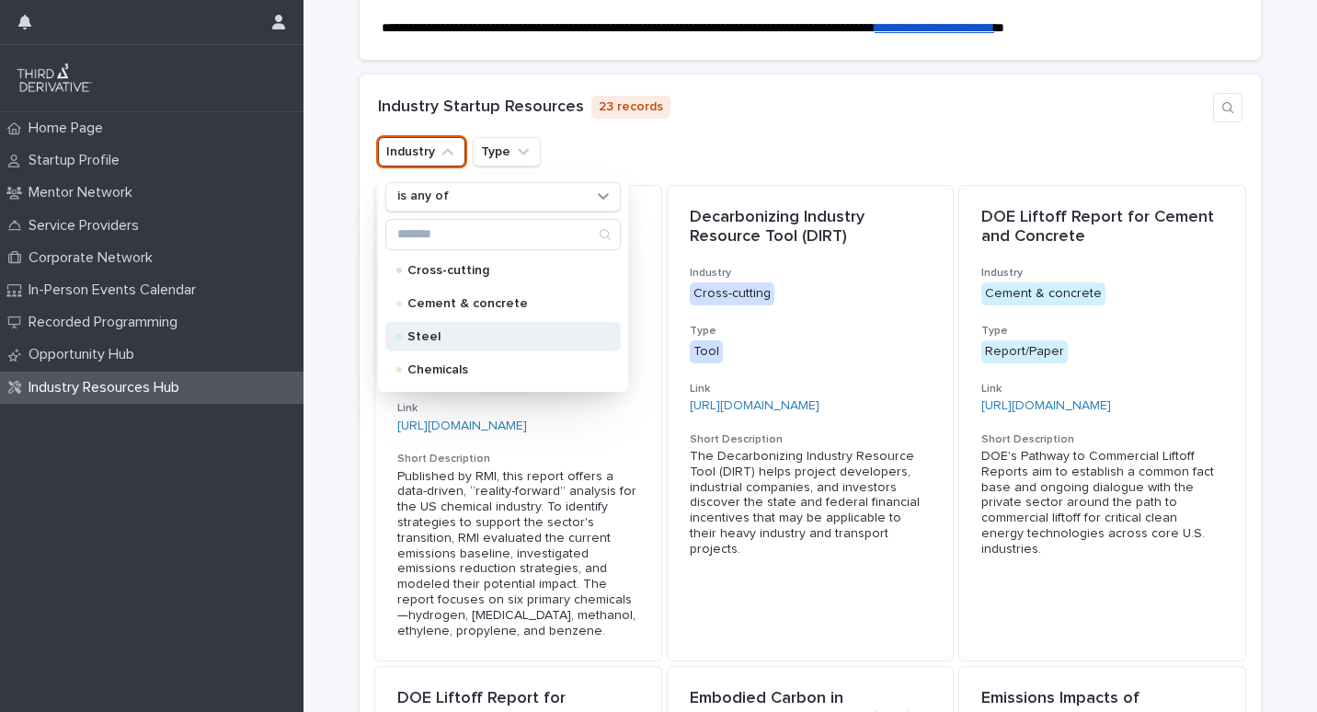
scroll to position [276, 0]
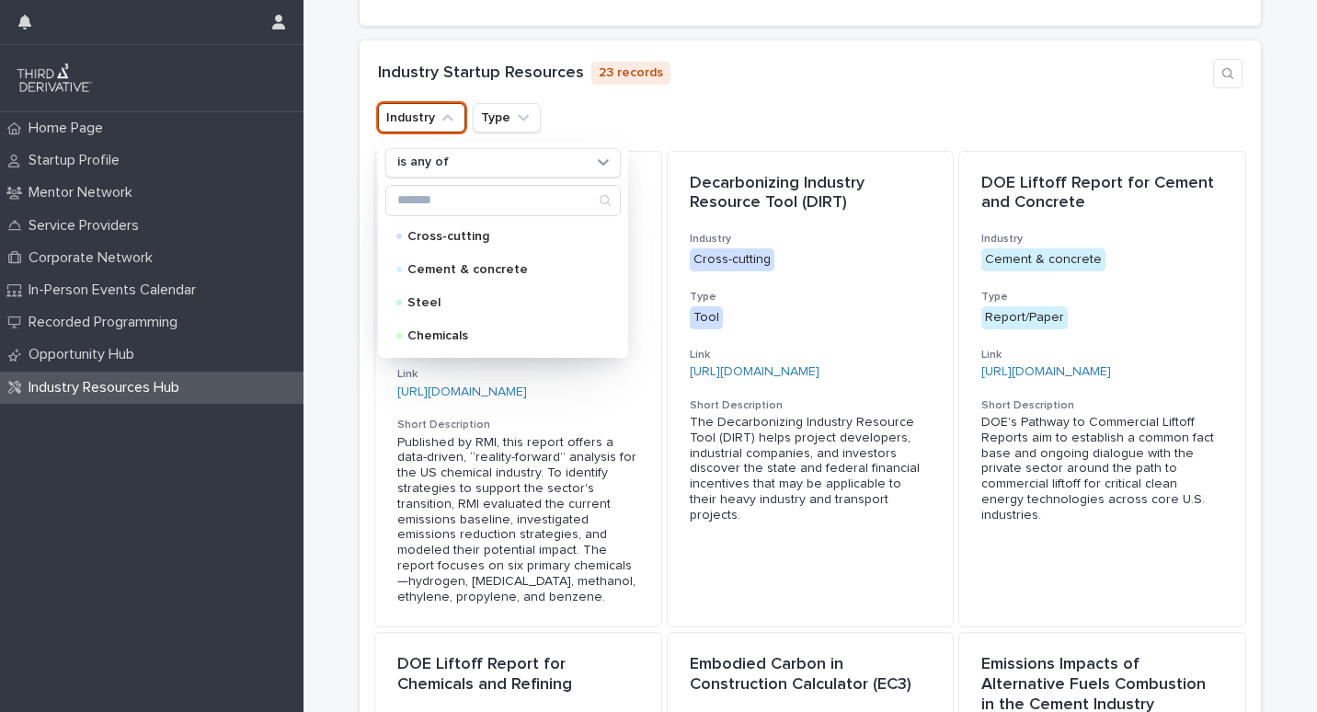
click at [651, 79] on p "23 records" at bounding box center [630, 73] width 79 height 23
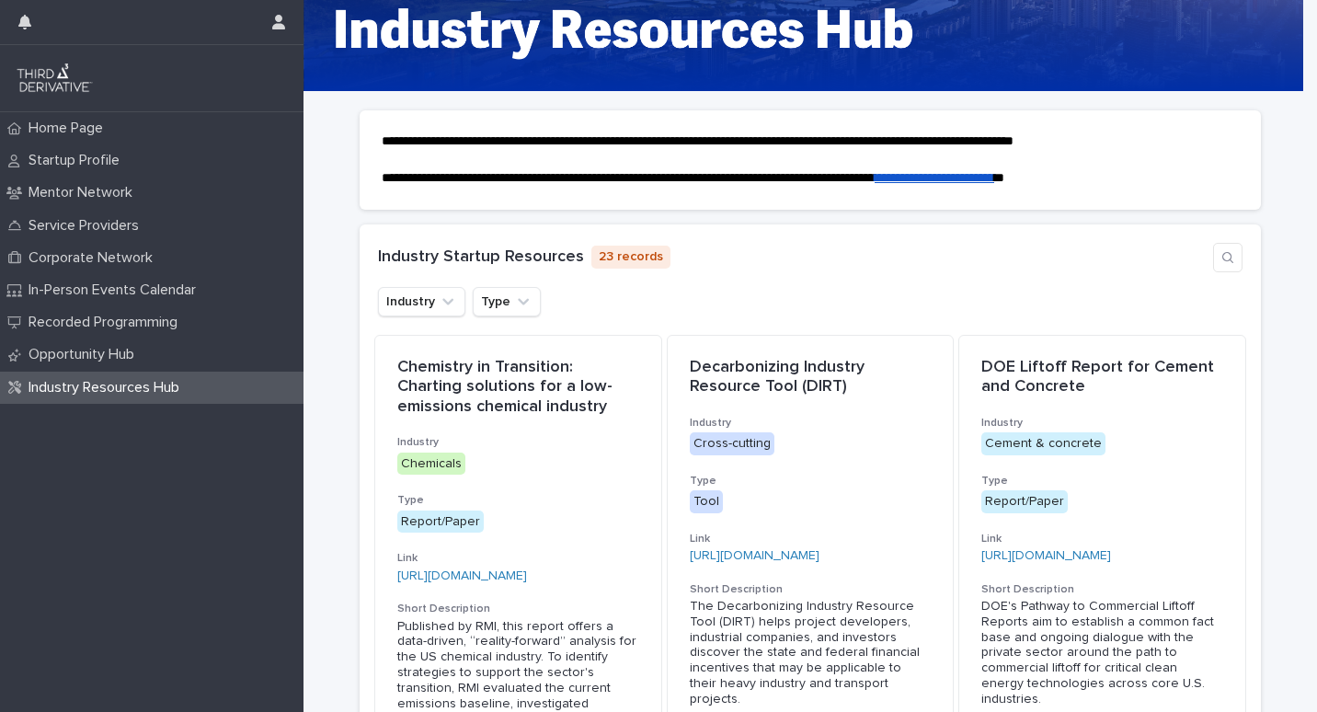
scroll to position [0, 0]
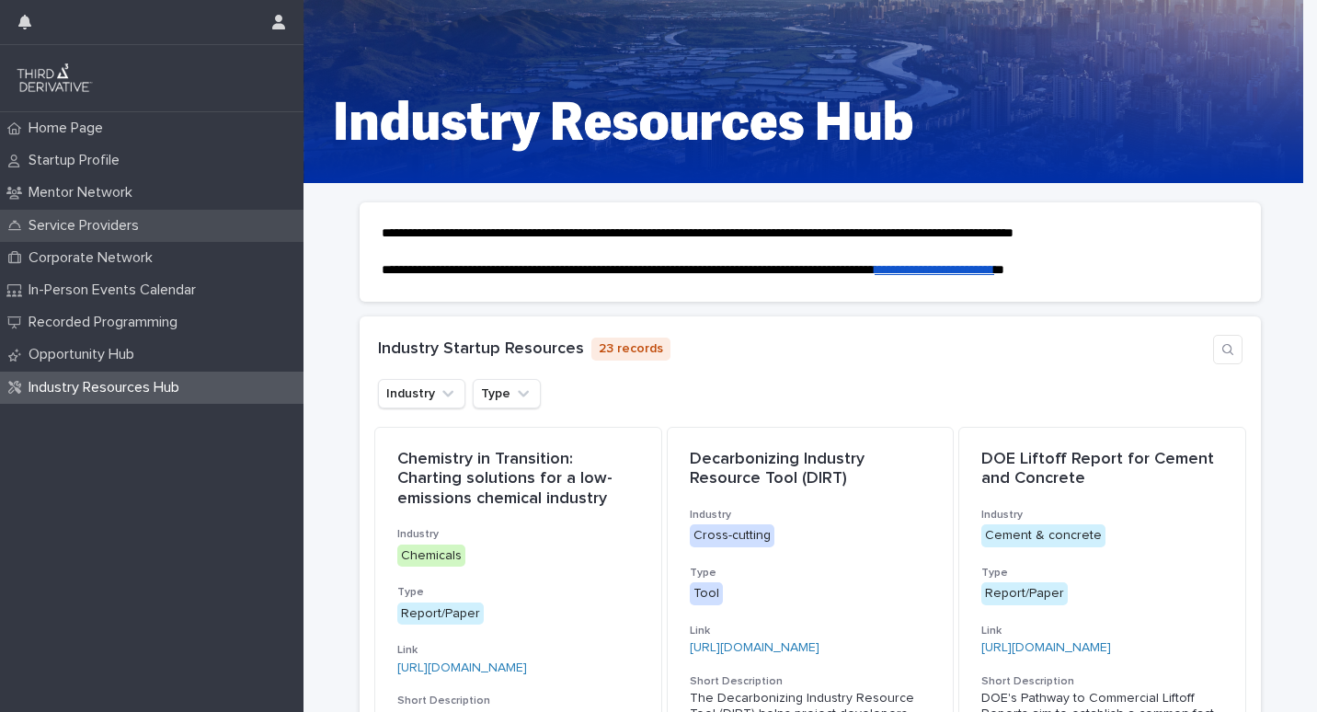
click at [90, 229] on p "Service Providers" at bounding box center [87, 225] width 132 height 17
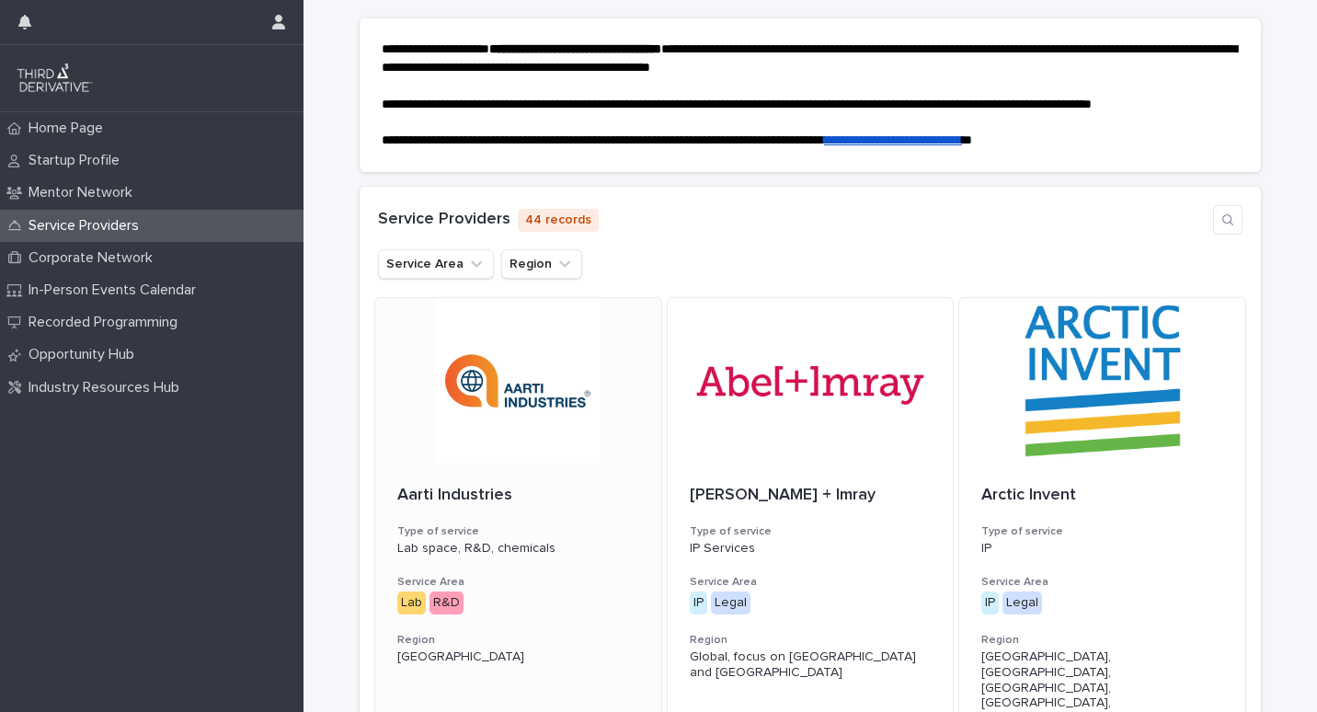
scroll to position [276, 0]
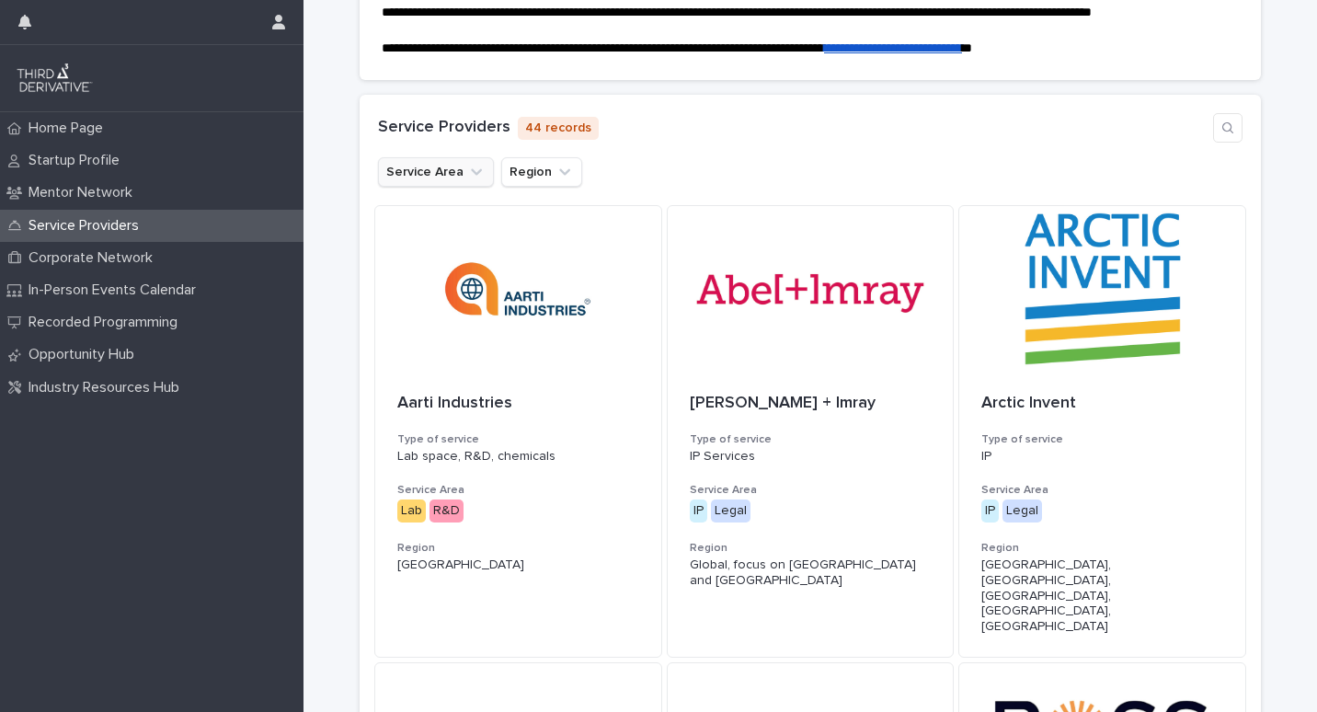
click at [467, 166] on icon "Service Area" at bounding box center [476, 172] width 18 height 18
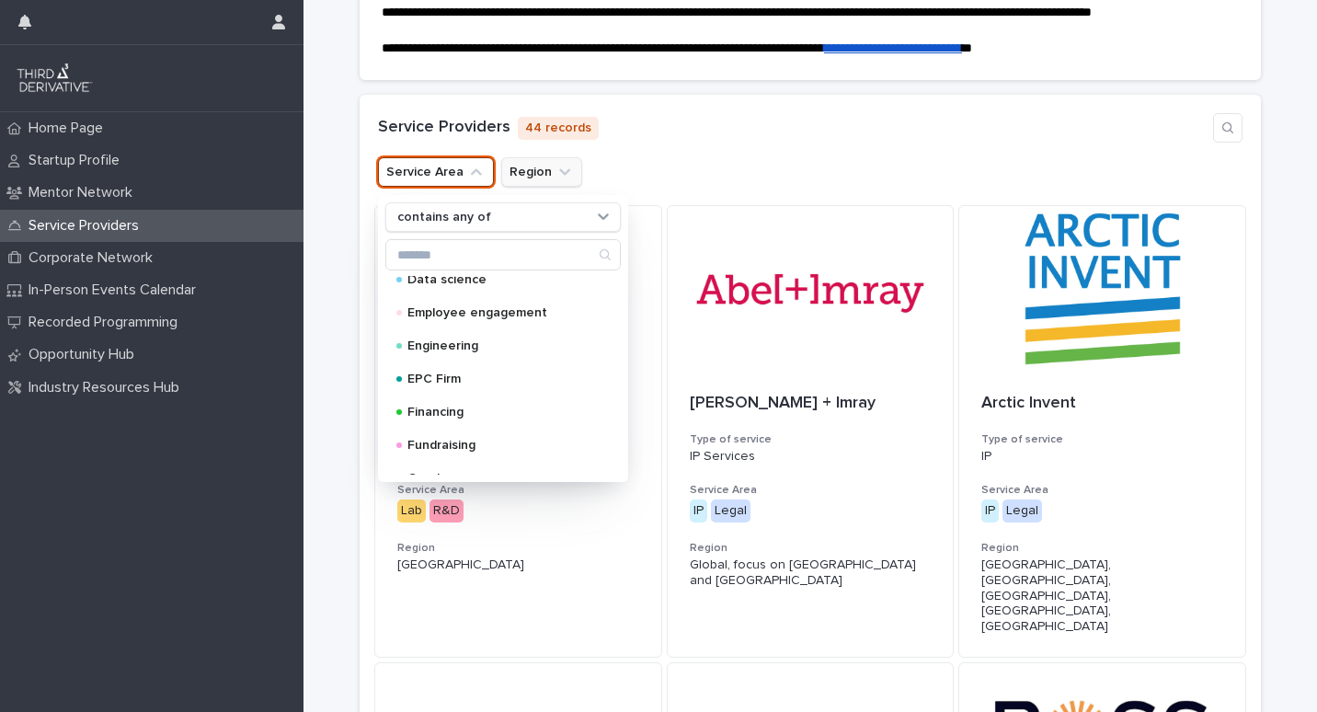
click at [537, 173] on button "Region" at bounding box center [541, 171] width 81 height 29
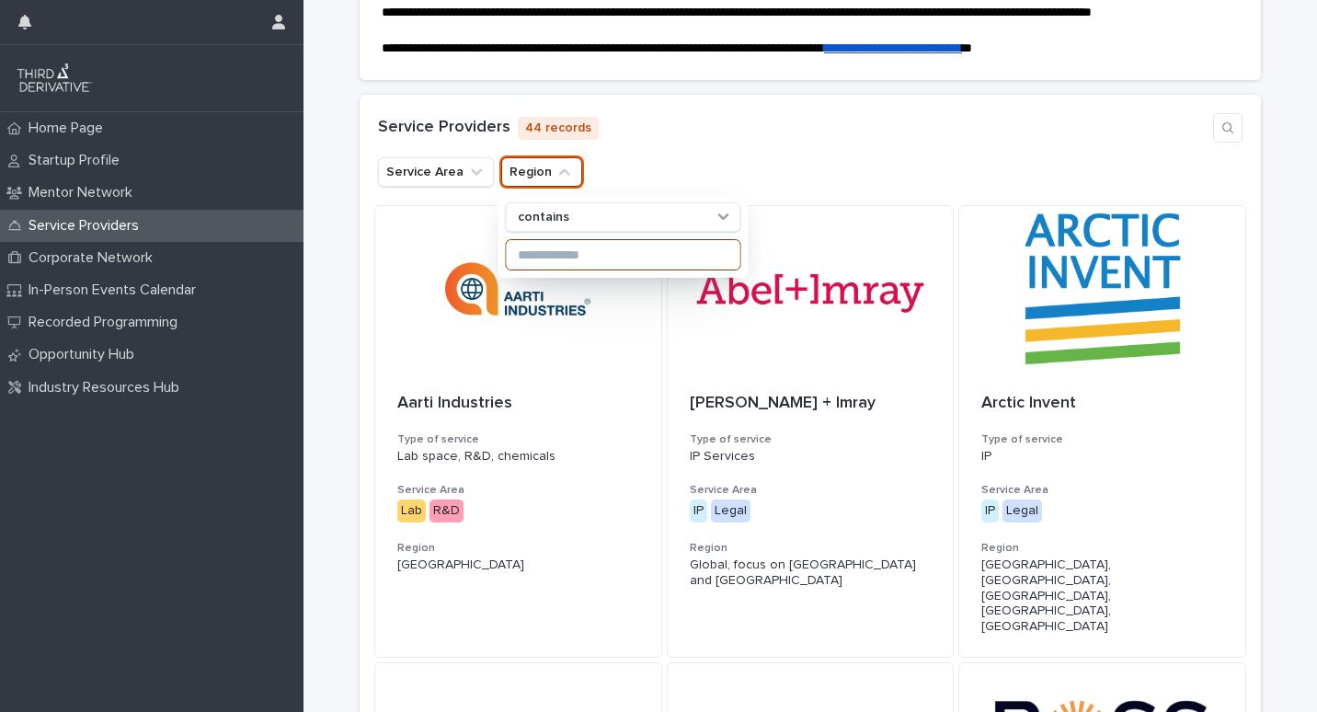
click at [560, 252] on input at bounding box center [624, 254] width 234 height 29
type input "*****"
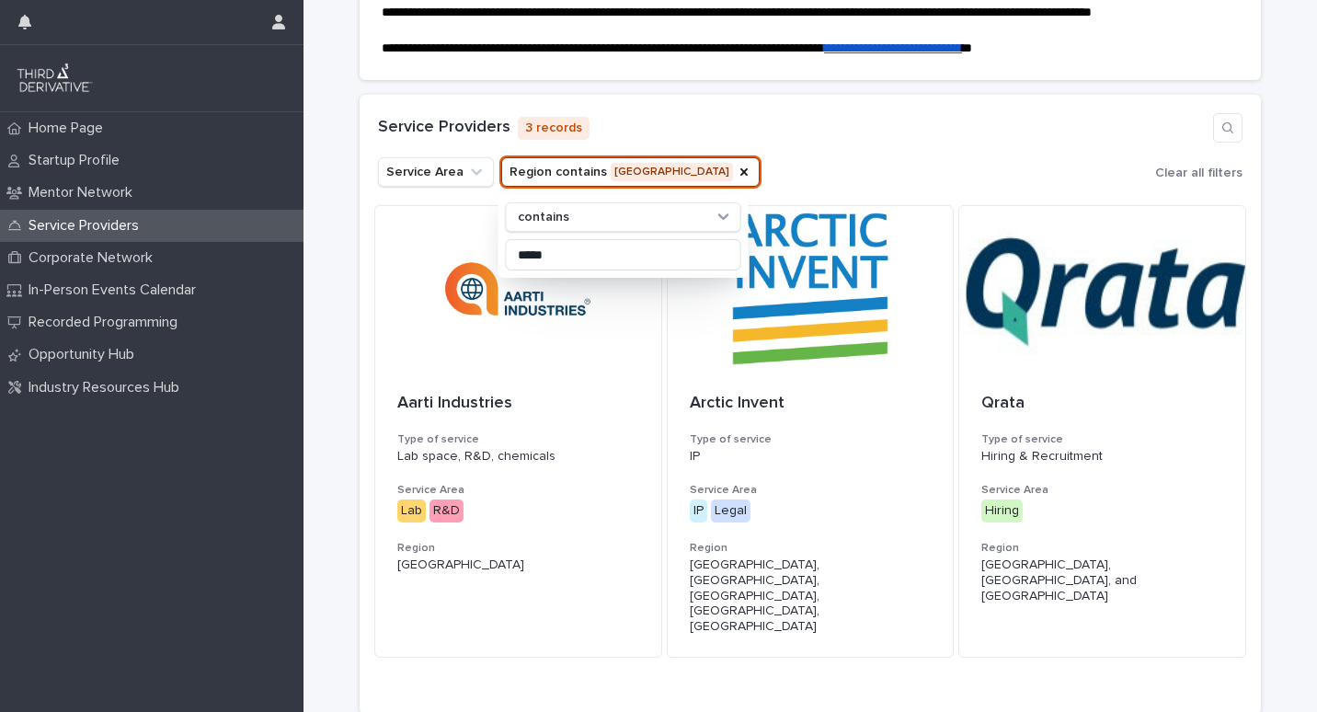
click at [767, 144] on div "Service Providers 3 records Service Area Region contains India contains ***** C…" at bounding box center [810, 150] width 901 height 110
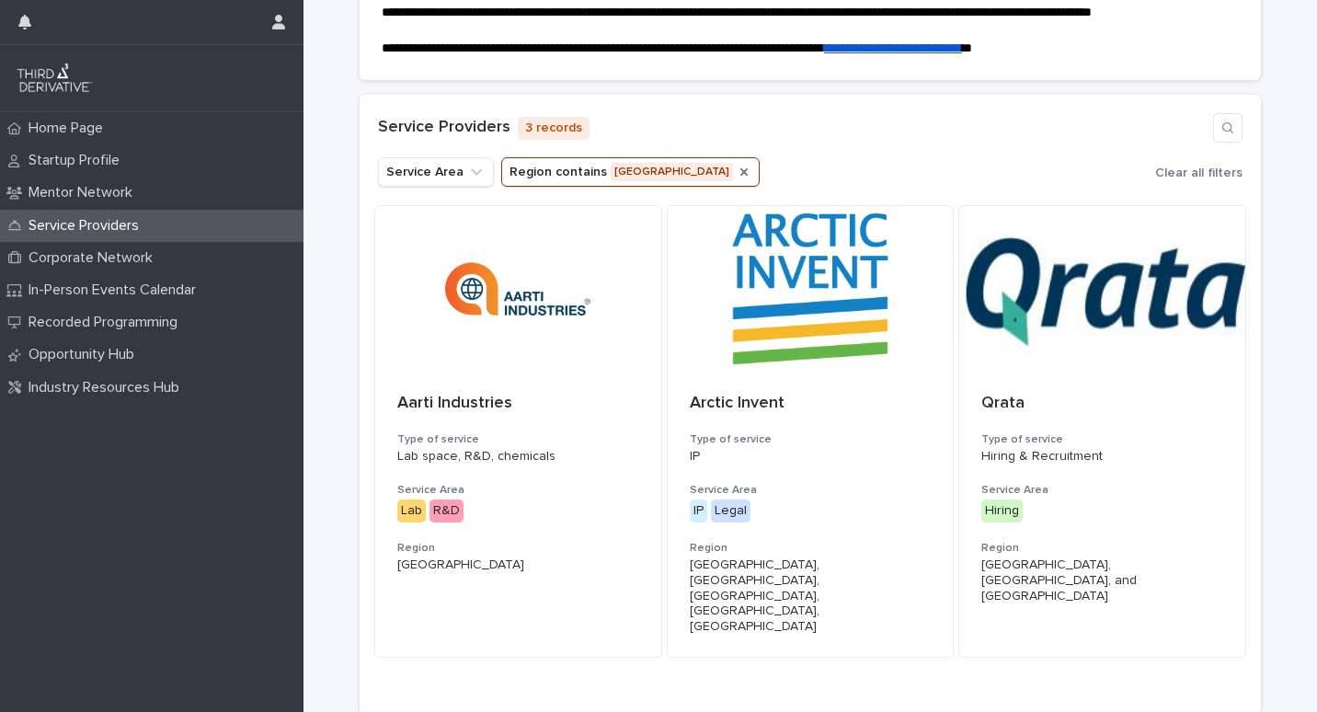
click at [737, 176] on icon "Region" at bounding box center [744, 172] width 15 height 15
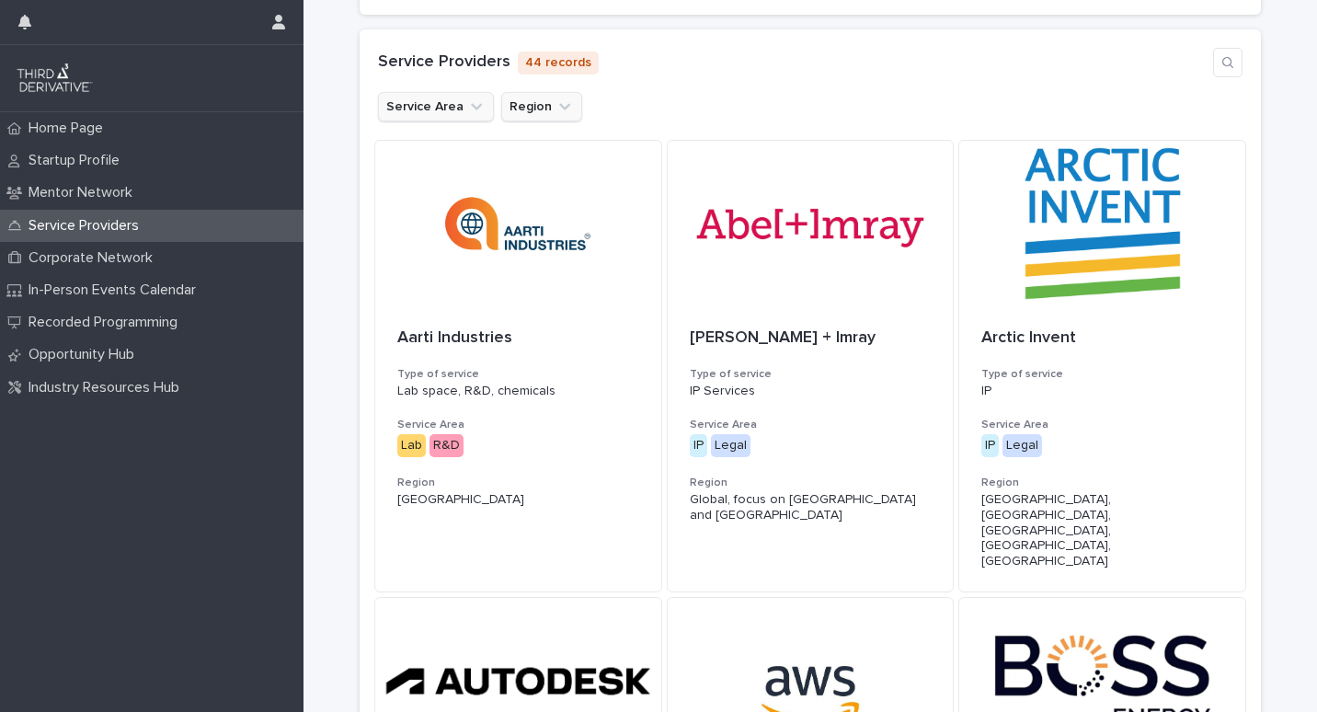
scroll to position [249, 0]
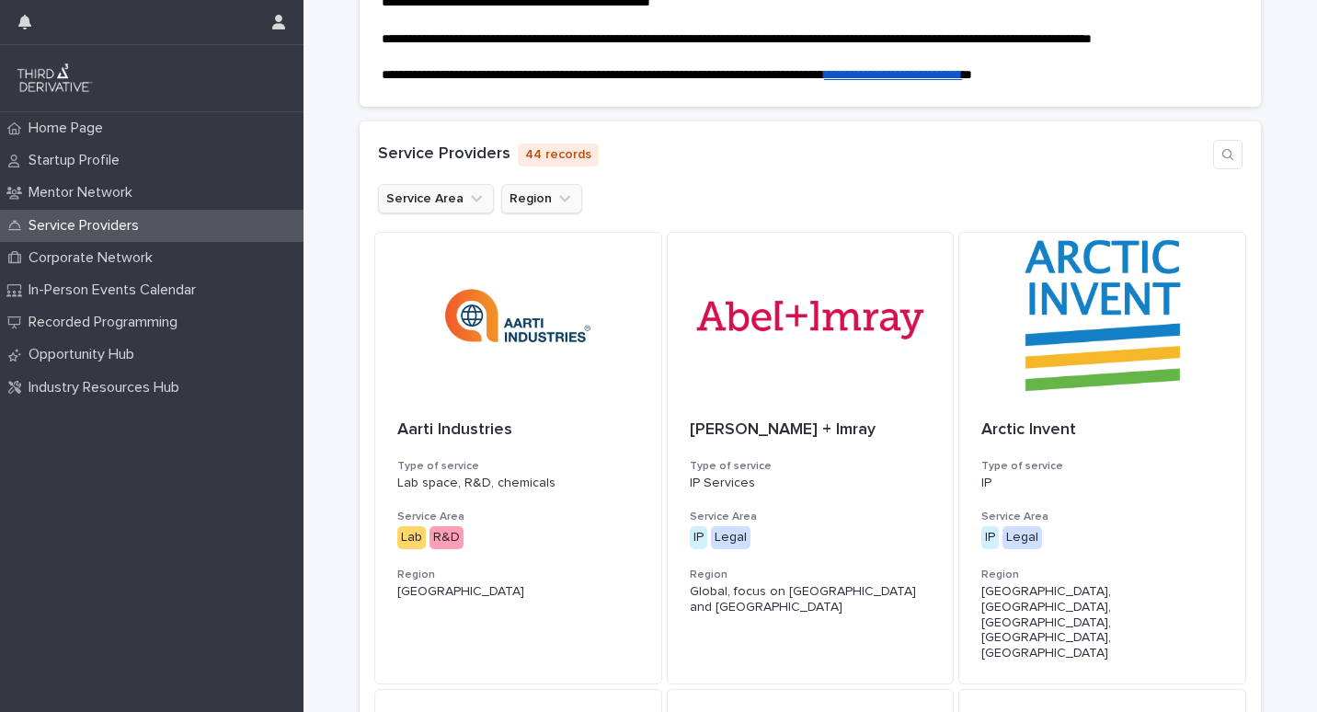
click at [467, 202] on icon "Service Area" at bounding box center [476, 198] width 18 height 18
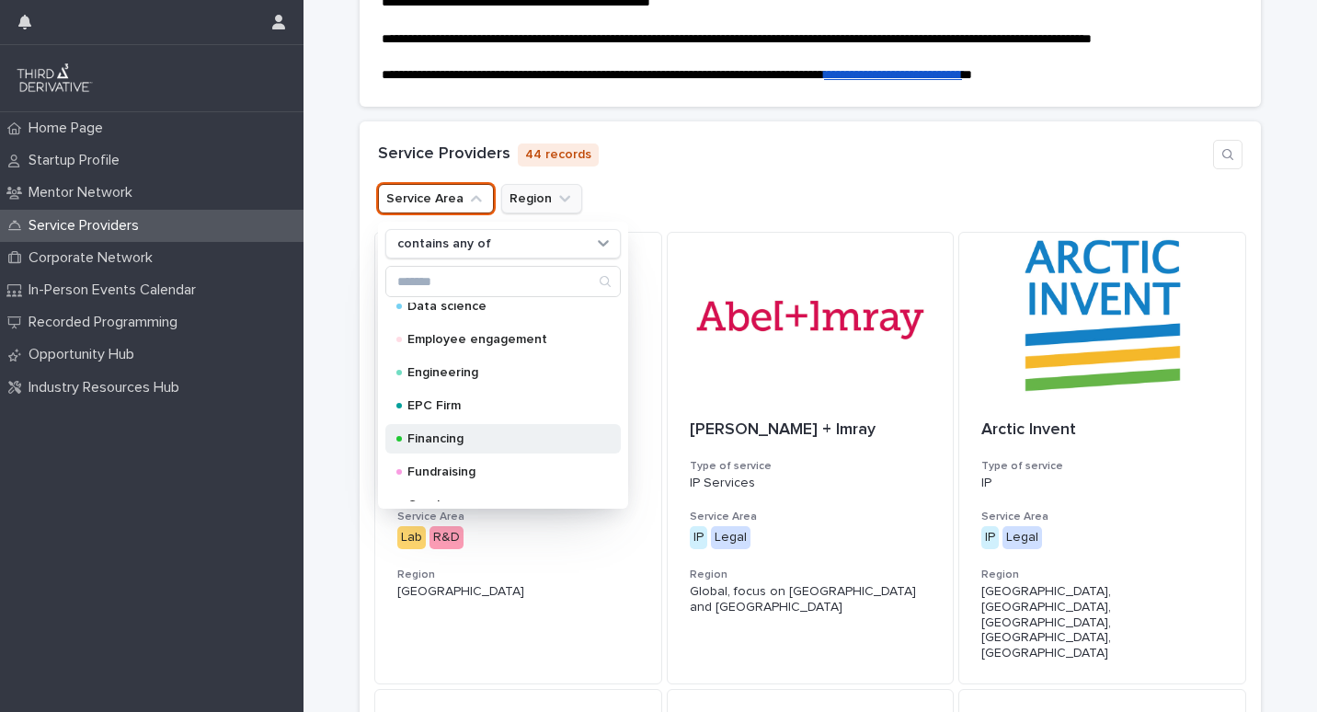
scroll to position [368, 0]
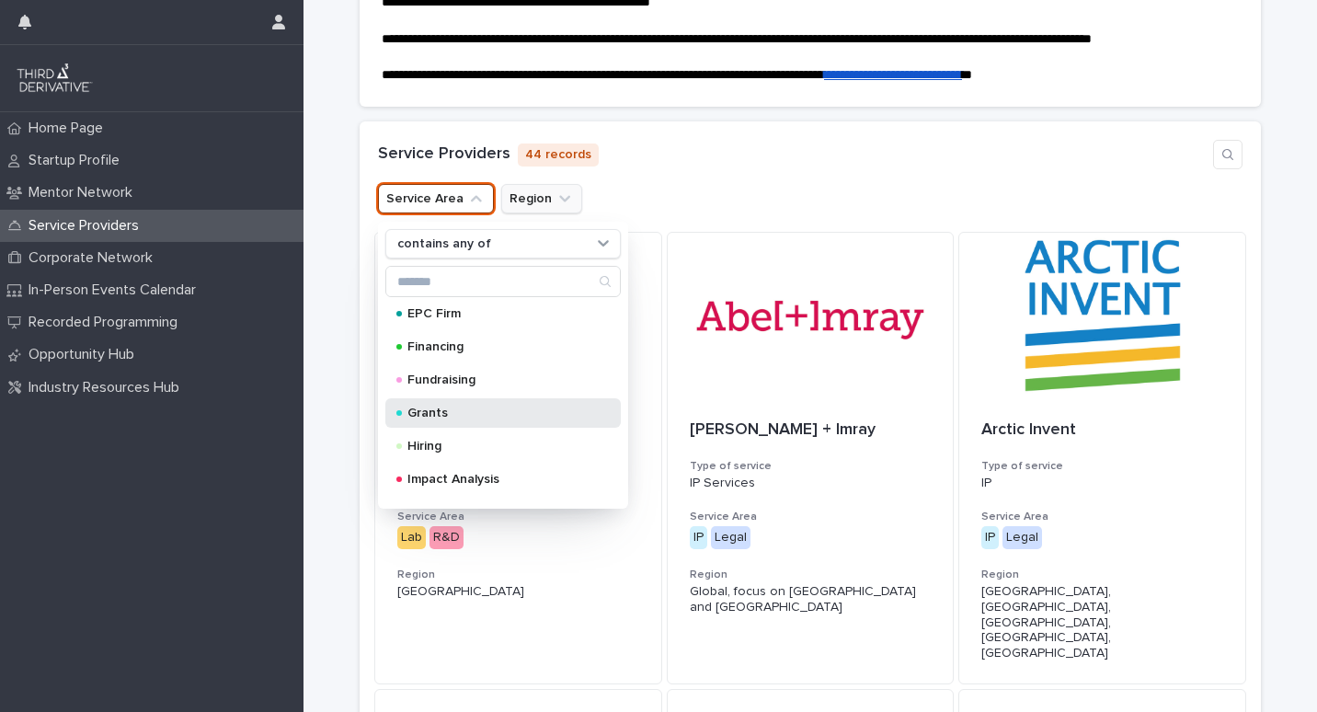
click at [492, 419] on div "Grants" at bounding box center [502, 412] width 235 height 29
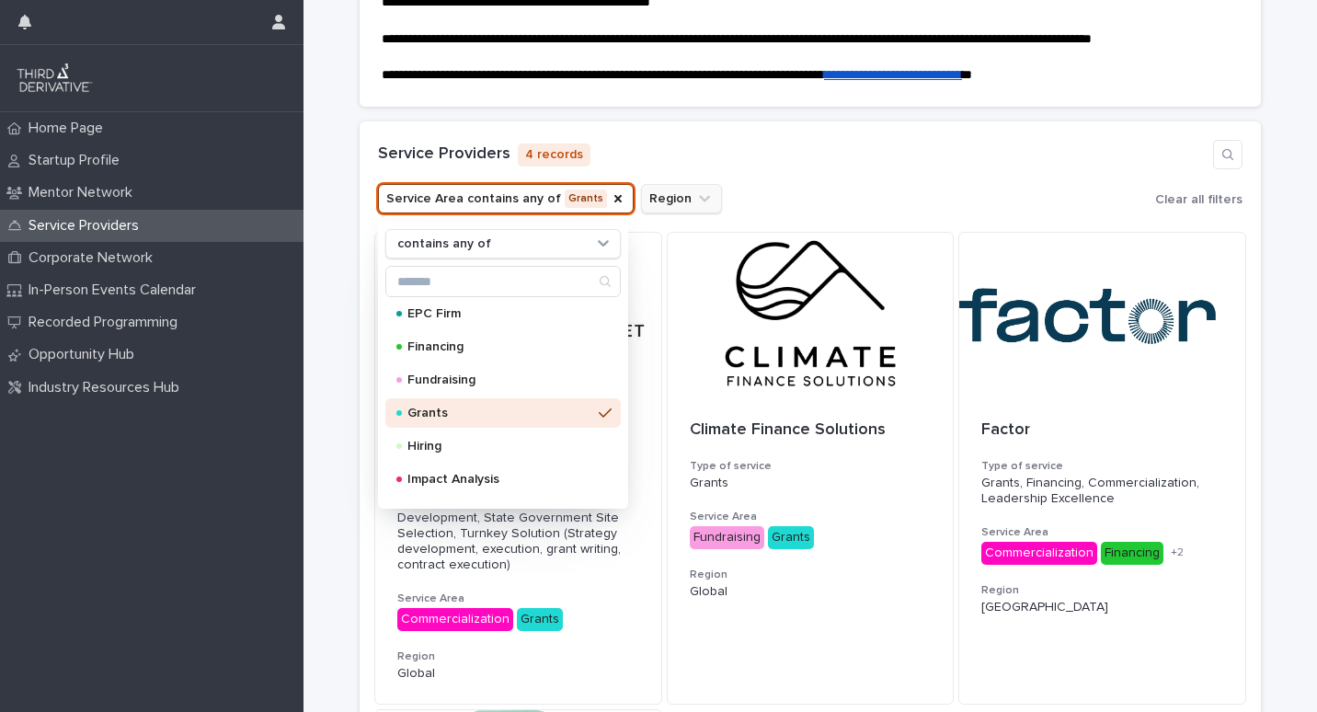
click at [785, 179] on div "Service Providers 4 records Service Area contains any of Grants contains any of…" at bounding box center [810, 176] width 901 height 110
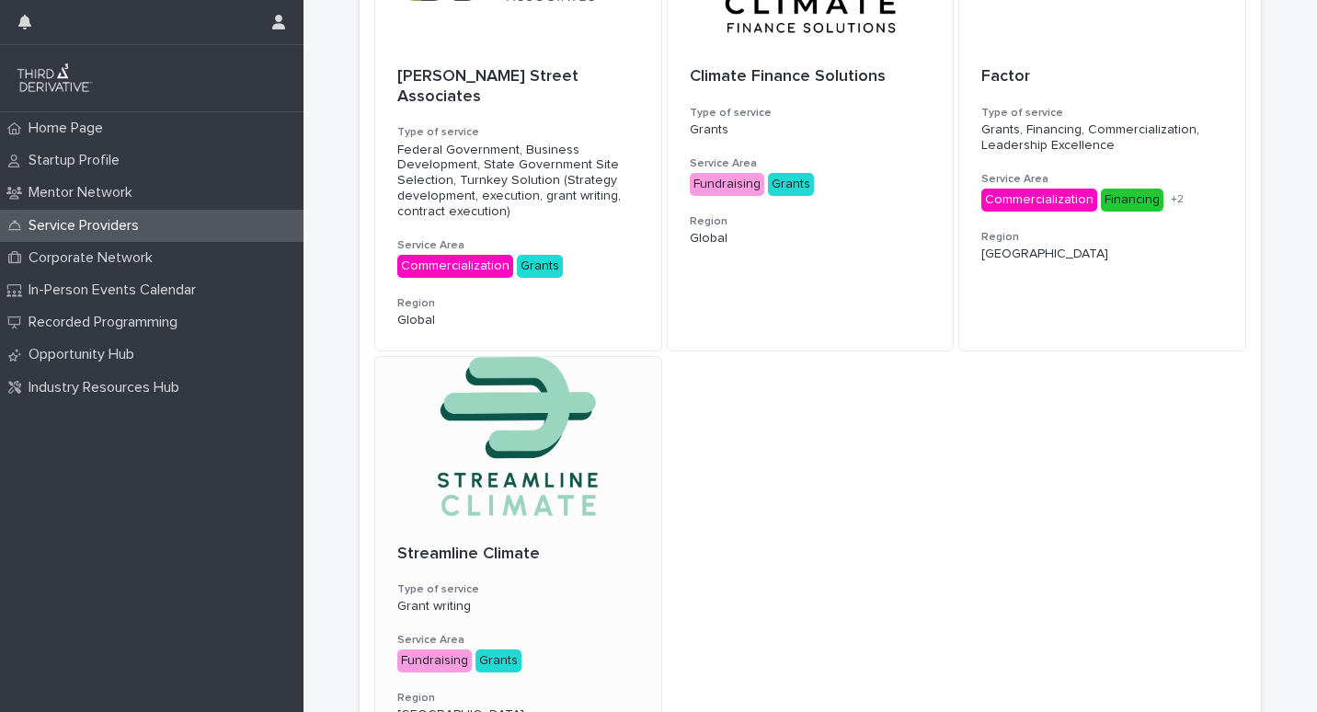
scroll to position [341, 0]
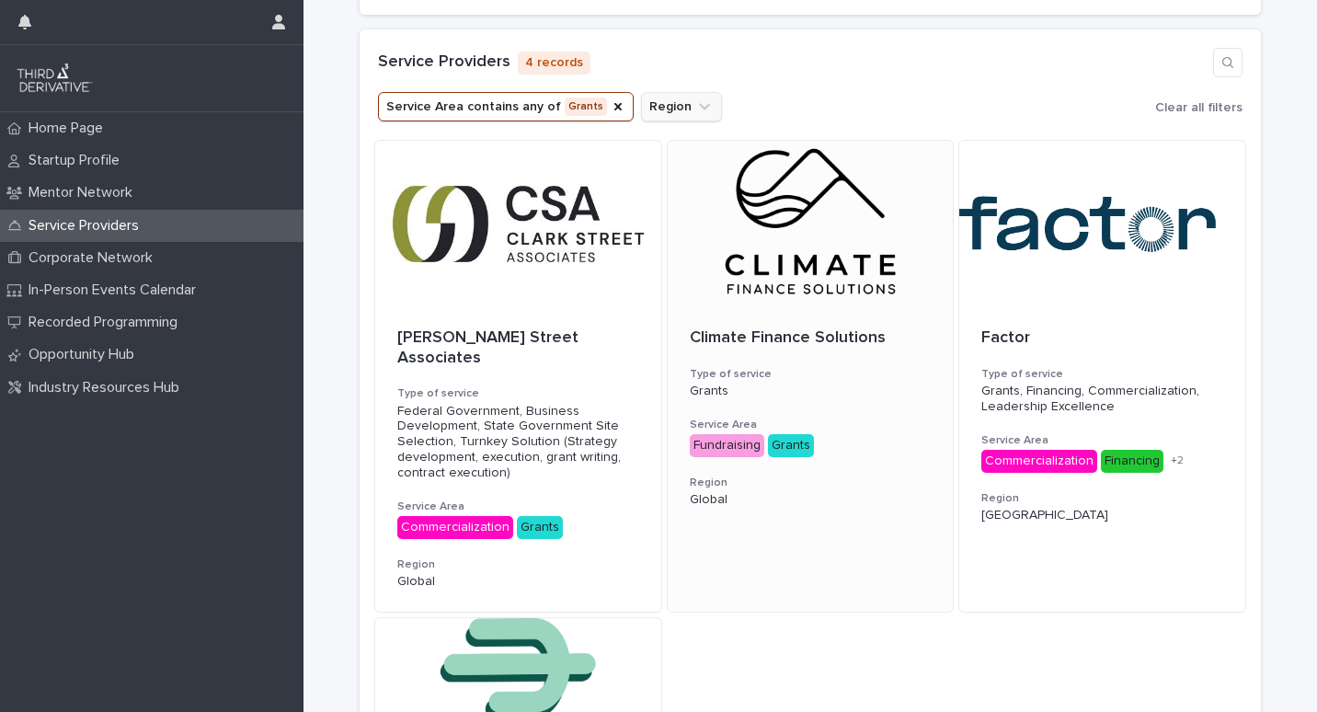
click at [750, 308] on div "Climate Finance Solutions Type of service Grants Service Area Fundraising Grant…" at bounding box center [811, 417] width 286 height 223
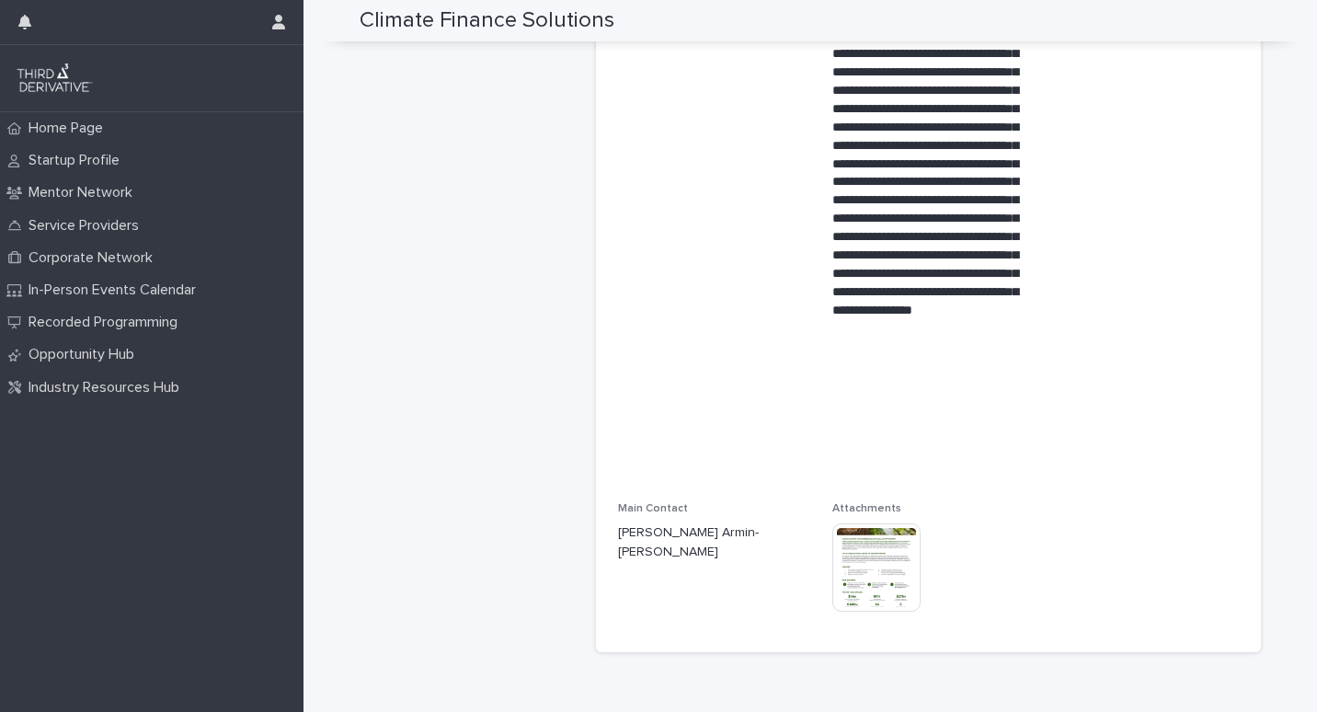
scroll to position [644, 0]
click at [874, 554] on img at bounding box center [876, 565] width 88 height 88
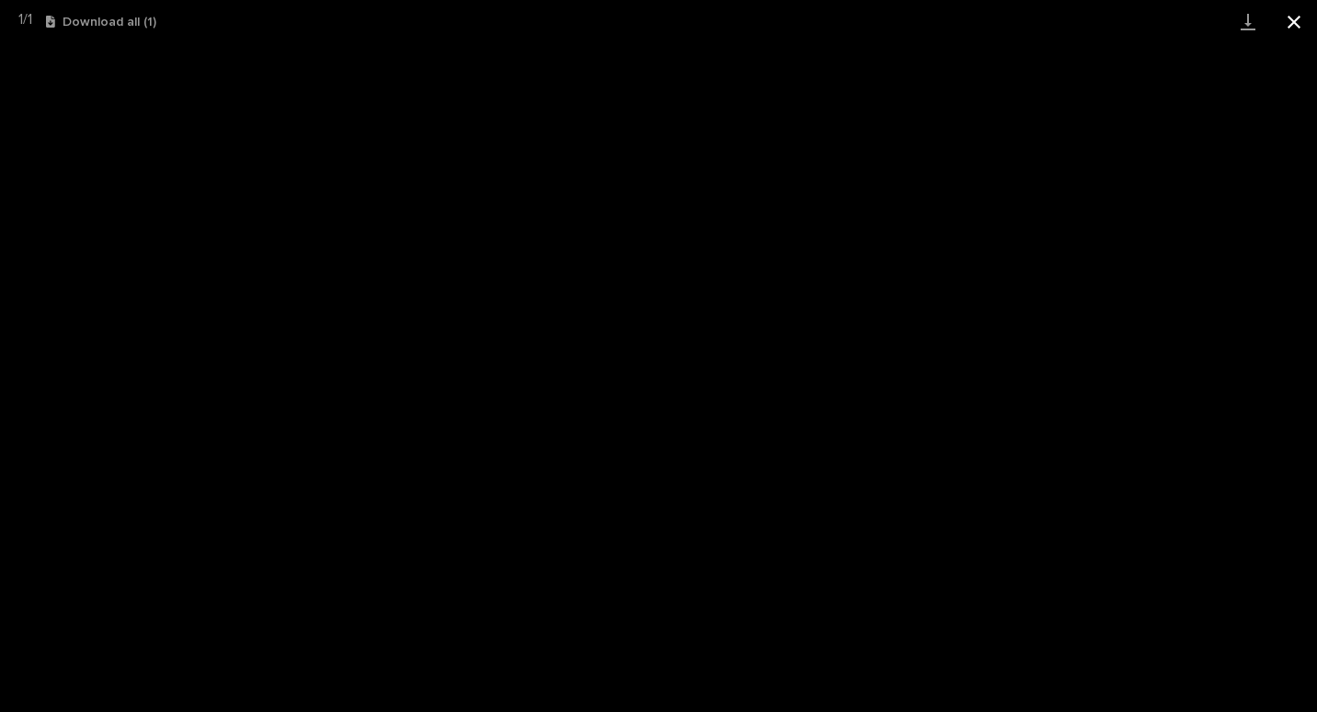
click at [1298, 19] on button "Close gallery" at bounding box center [1294, 21] width 46 height 43
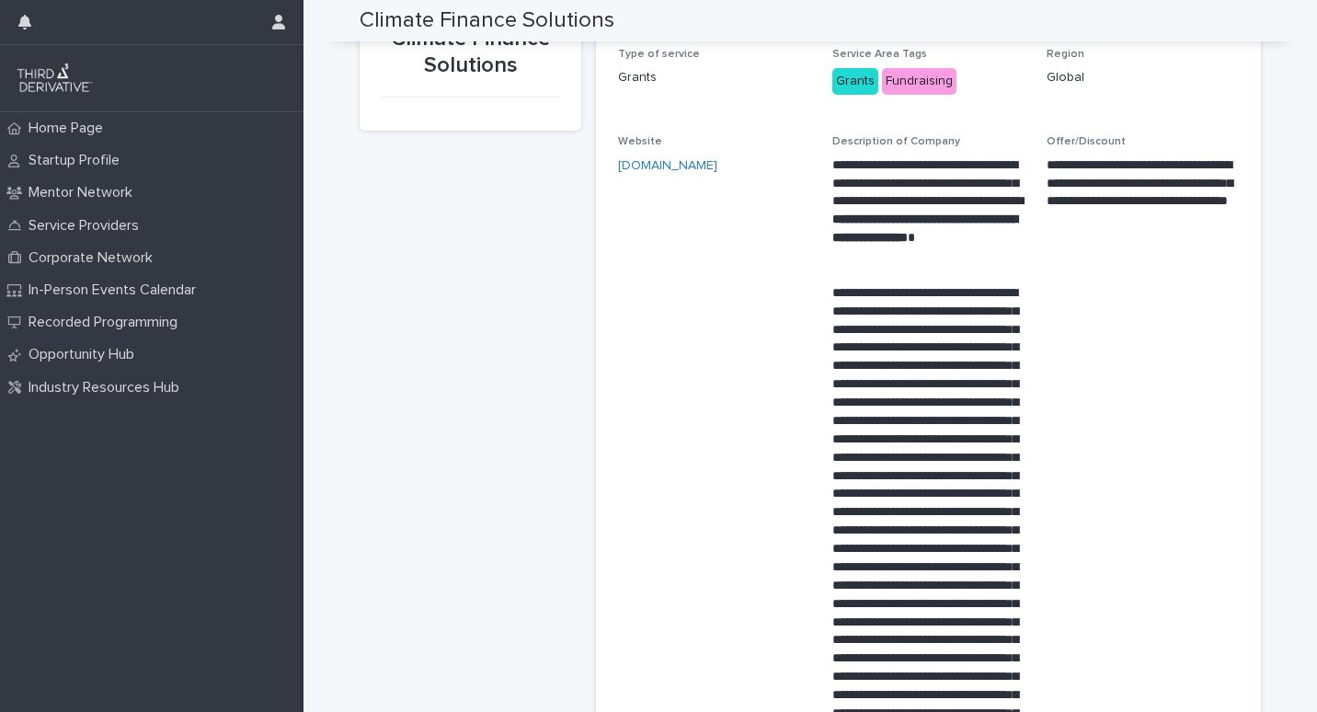
scroll to position [92, 0]
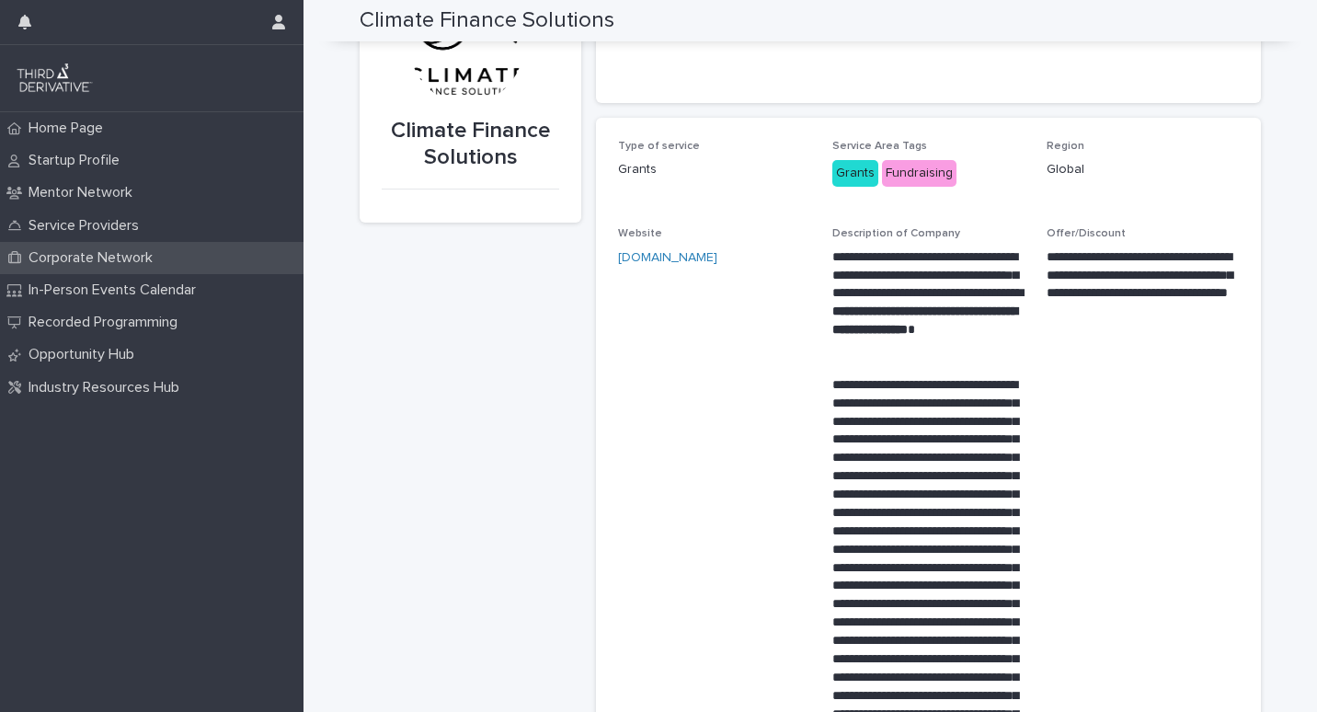
click at [109, 256] on p "Corporate Network" at bounding box center [94, 257] width 146 height 17
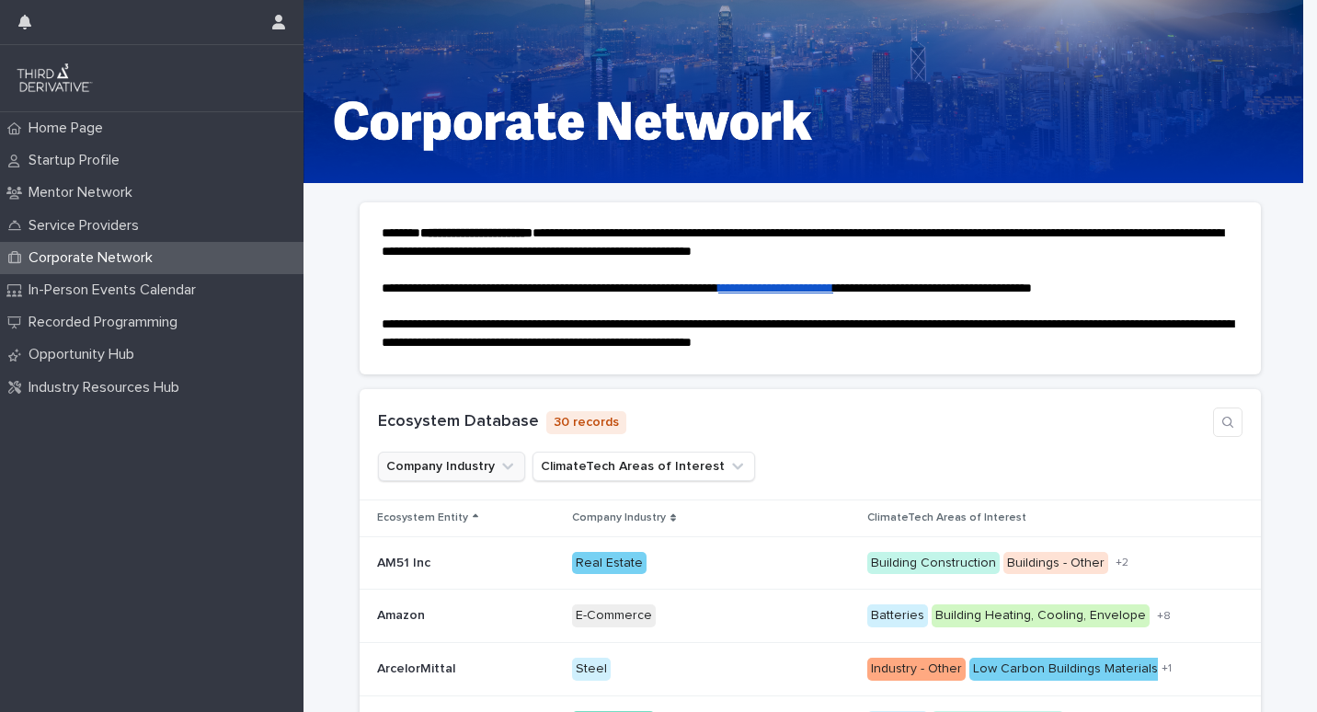
click at [462, 463] on button "Company Industry" at bounding box center [451, 466] width 147 height 29
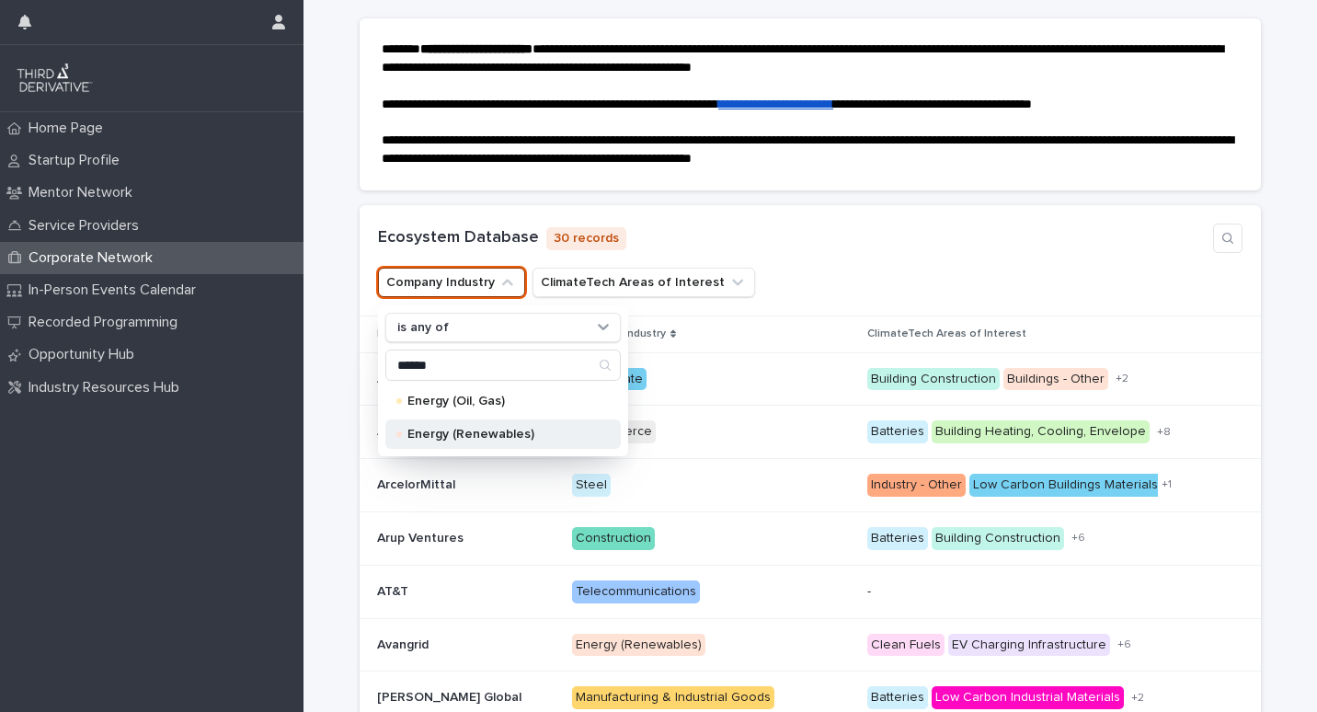
type input "******"
click at [454, 427] on div "Energy (Renewables)" at bounding box center [502, 433] width 235 height 29
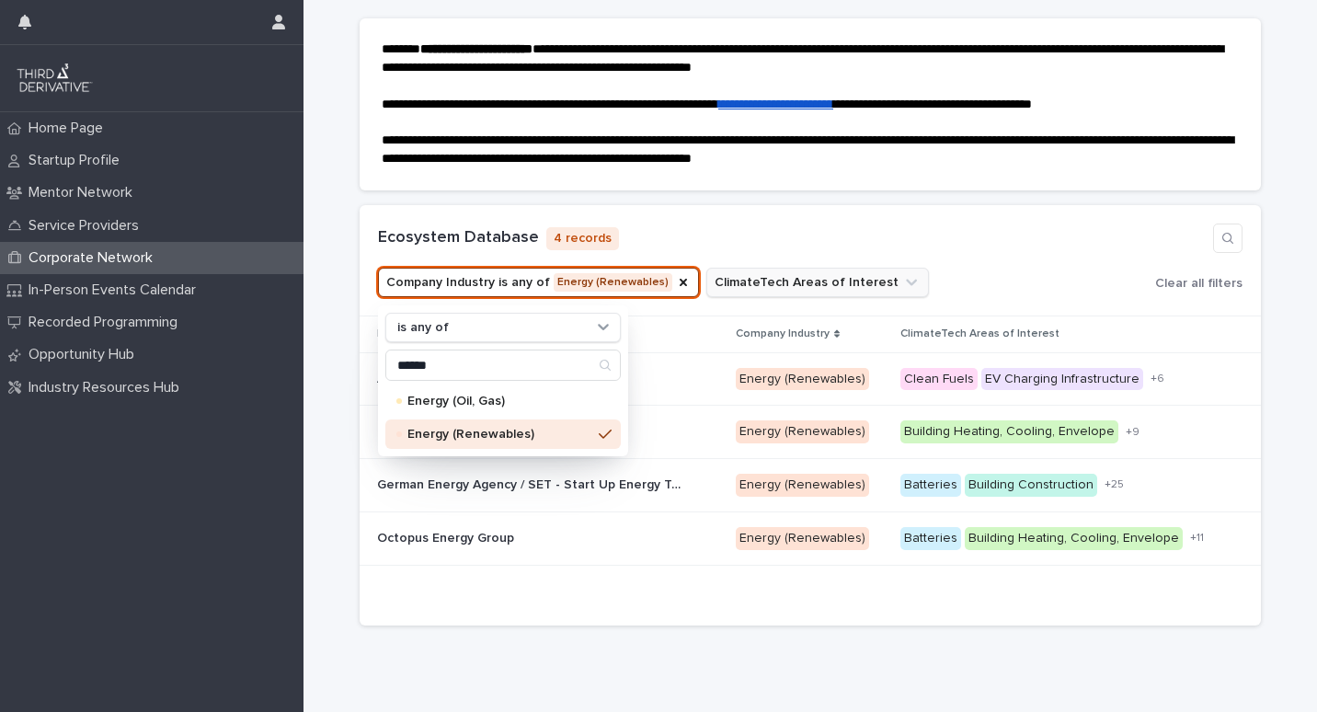
click at [832, 273] on button "ClimateTech Areas of Interest" at bounding box center [817, 282] width 223 height 29
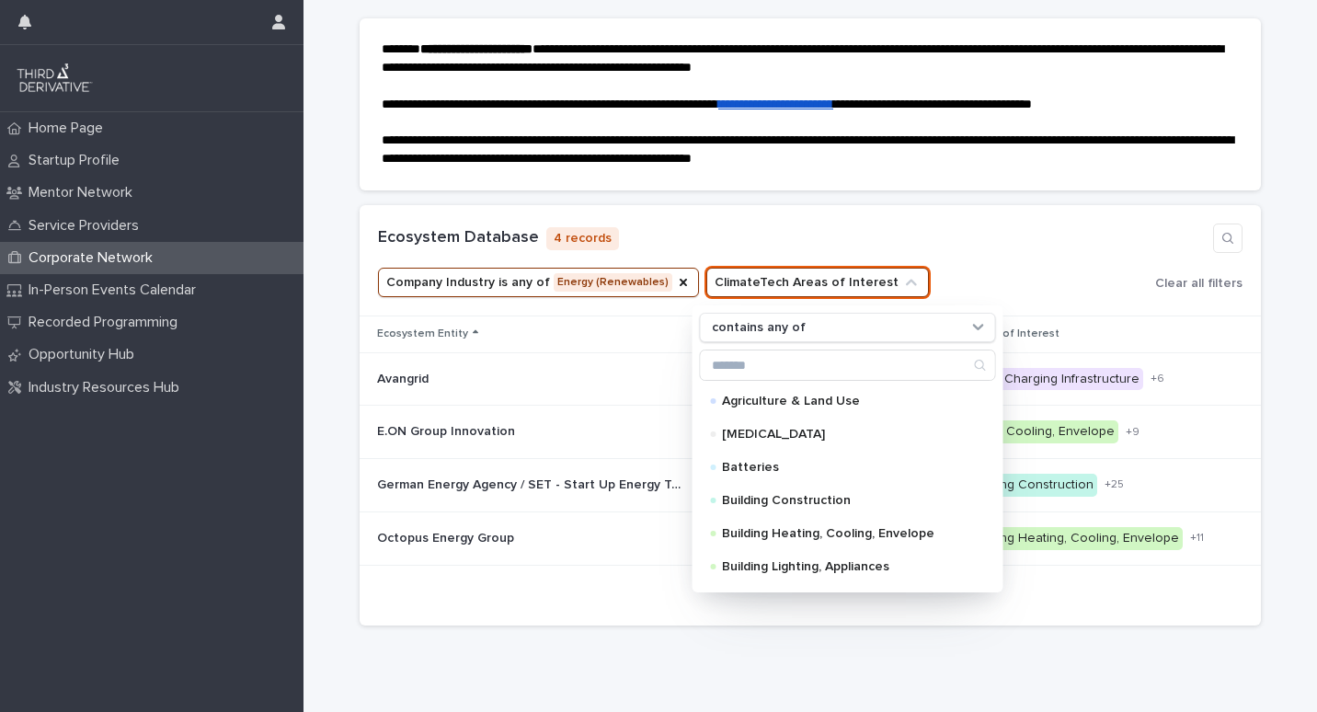
click at [907, 232] on div "Ecosystem Database 4 records" at bounding box center [810, 237] width 864 height 29
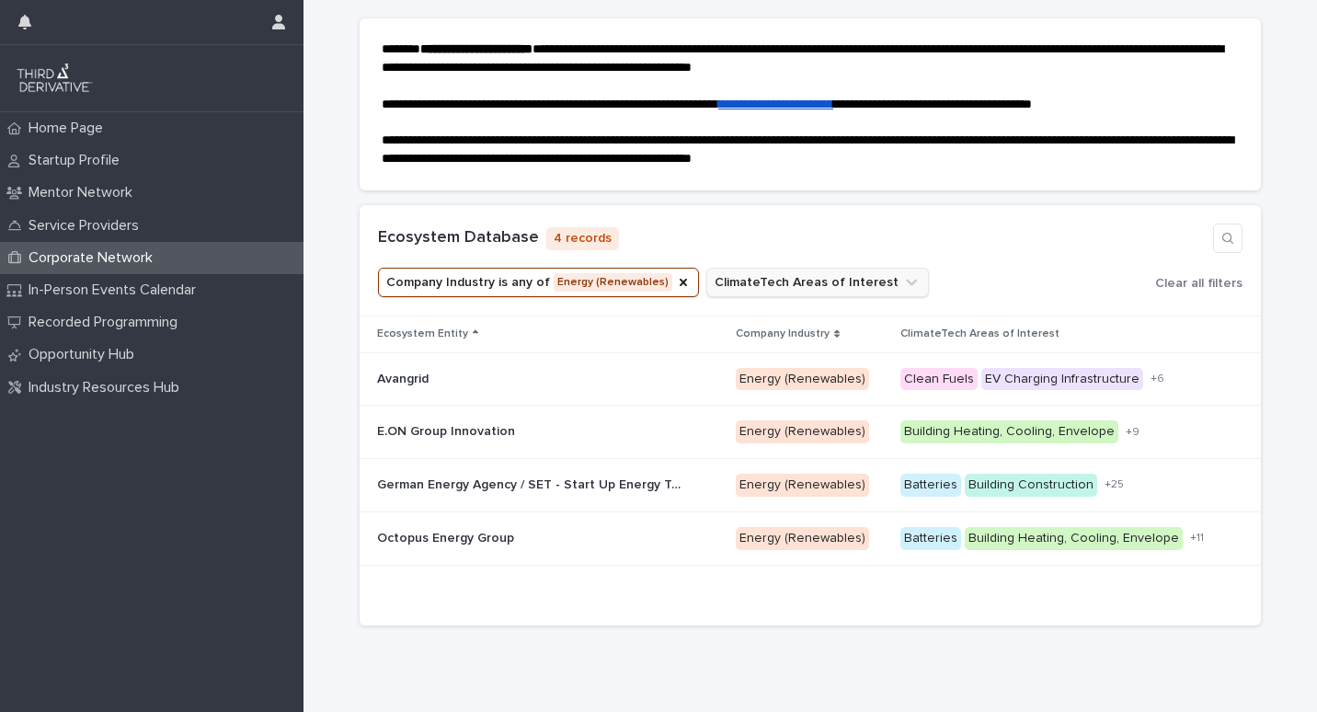
click at [732, 277] on button "ClimateTech Areas of Interest" at bounding box center [817, 282] width 223 height 29
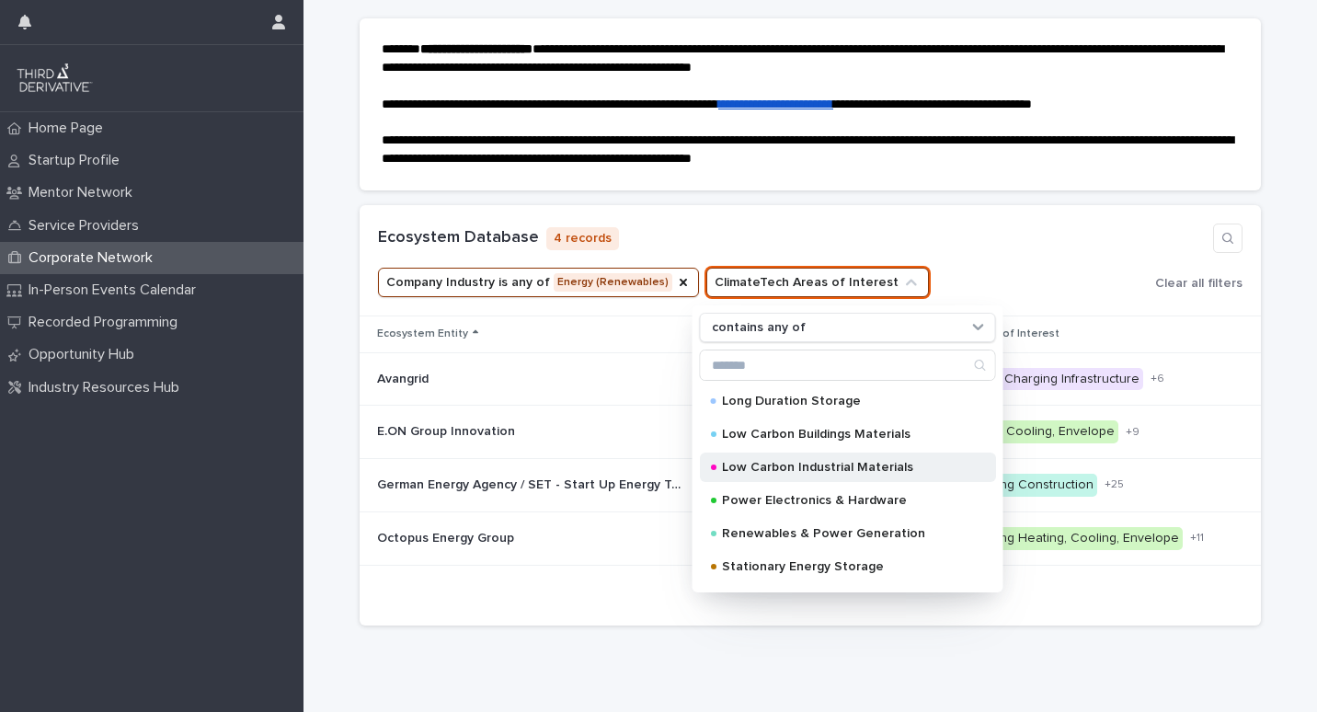
scroll to position [920, 0]
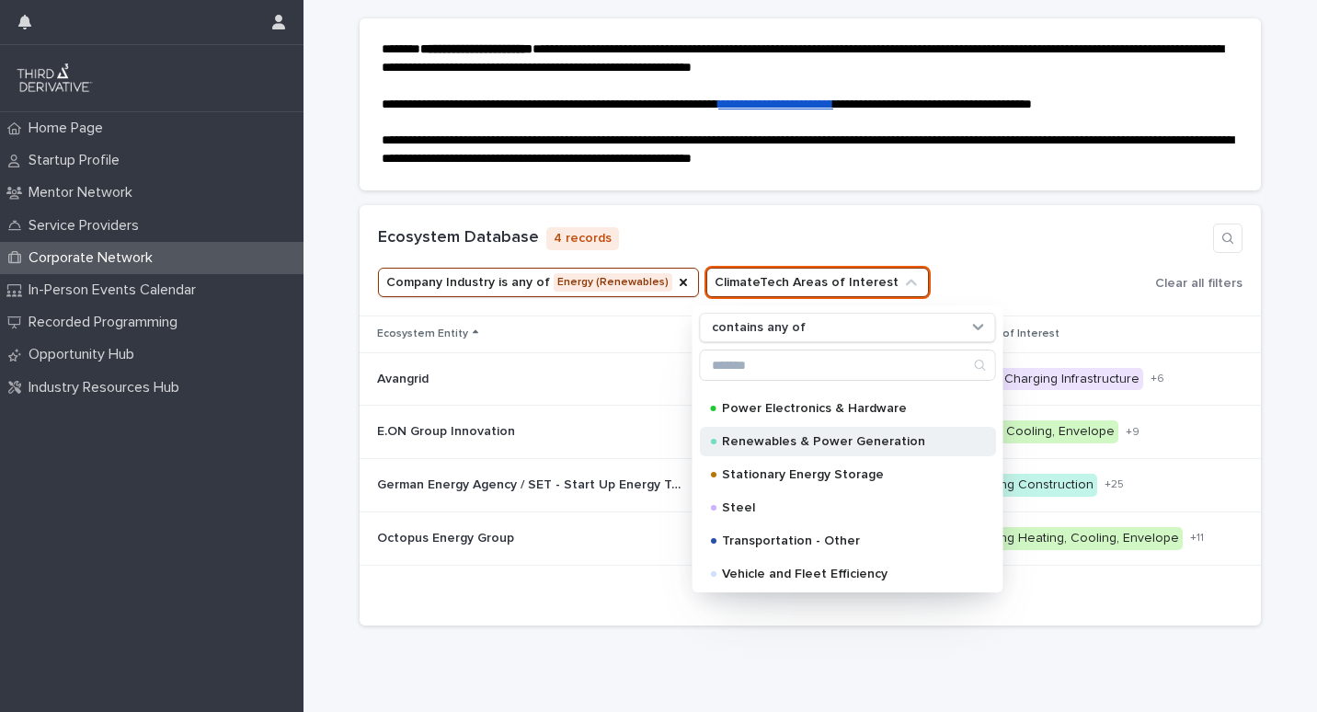
click at [815, 441] on p "Renewables & Power Generation" at bounding box center [844, 441] width 245 height 13
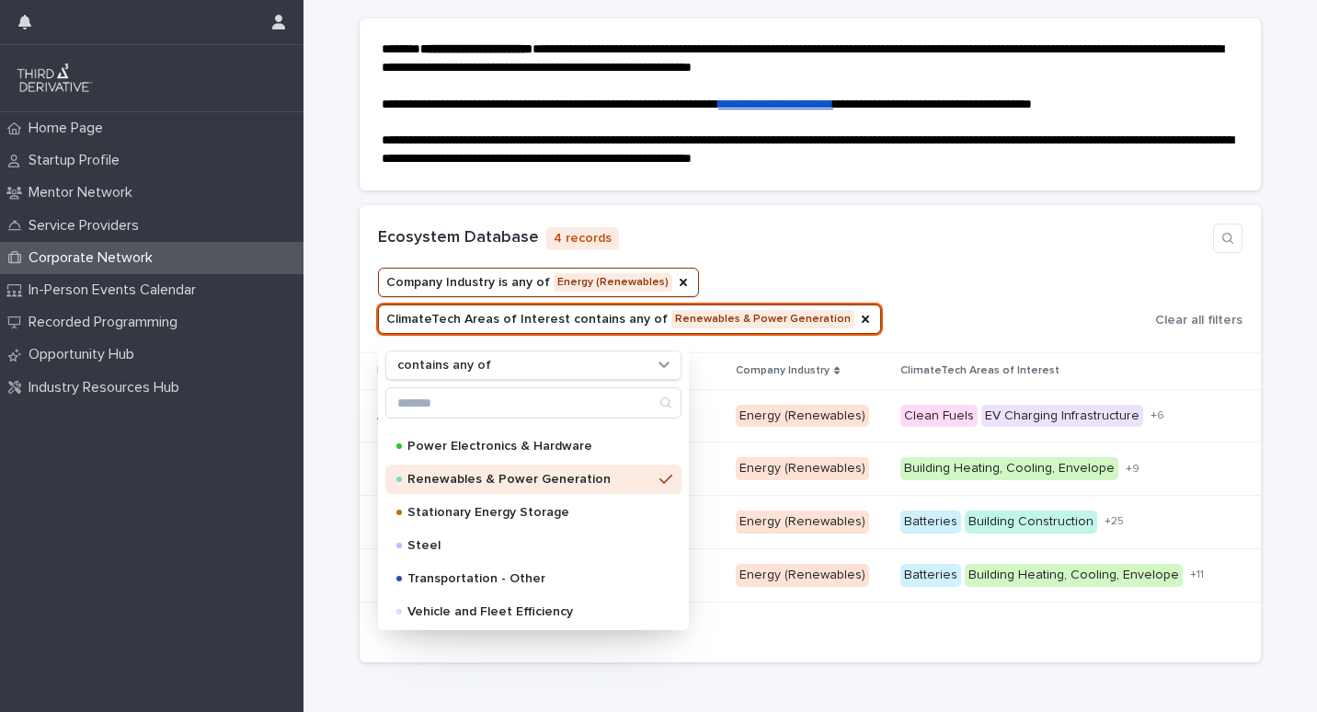
click at [908, 308] on ul "Company Industry is any of Energy (Renewables) ClimateTech Areas of Interest co…" at bounding box center [762, 301] width 777 height 74
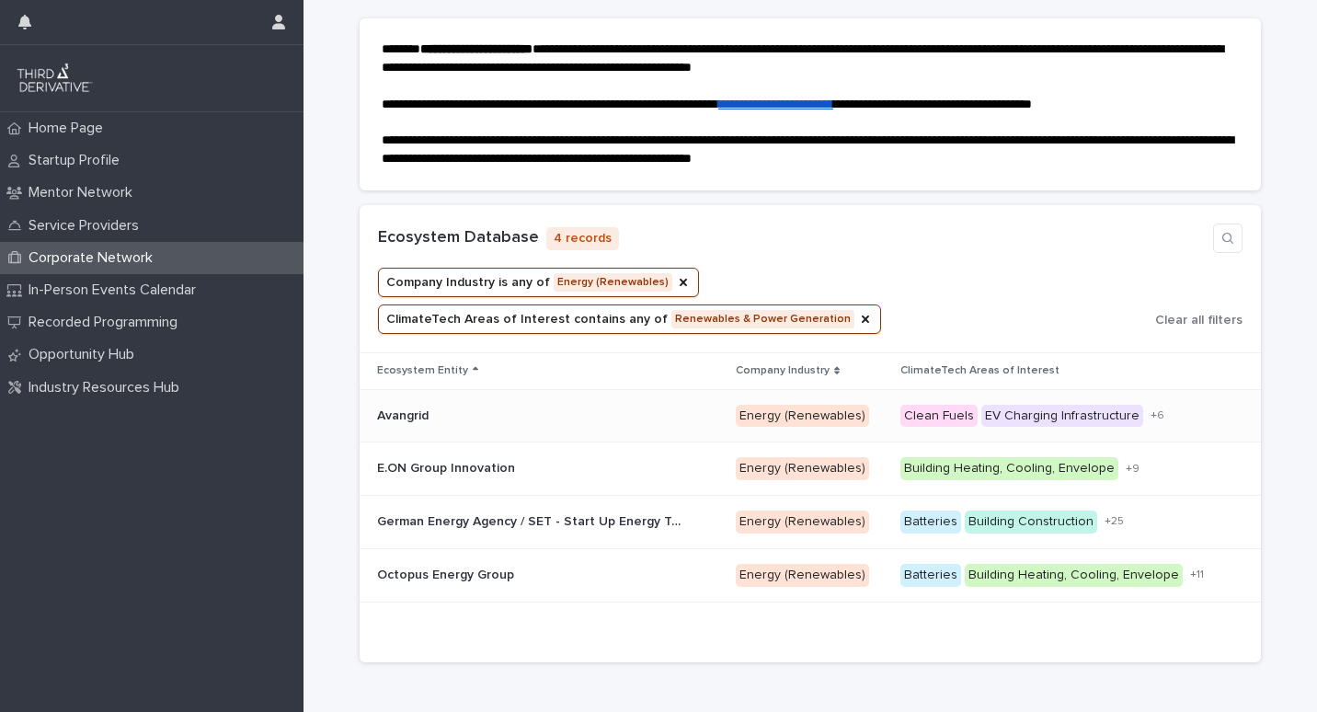
click at [396, 411] on p "Avangrid" at bounding box center [404, 414] width 55 height 19
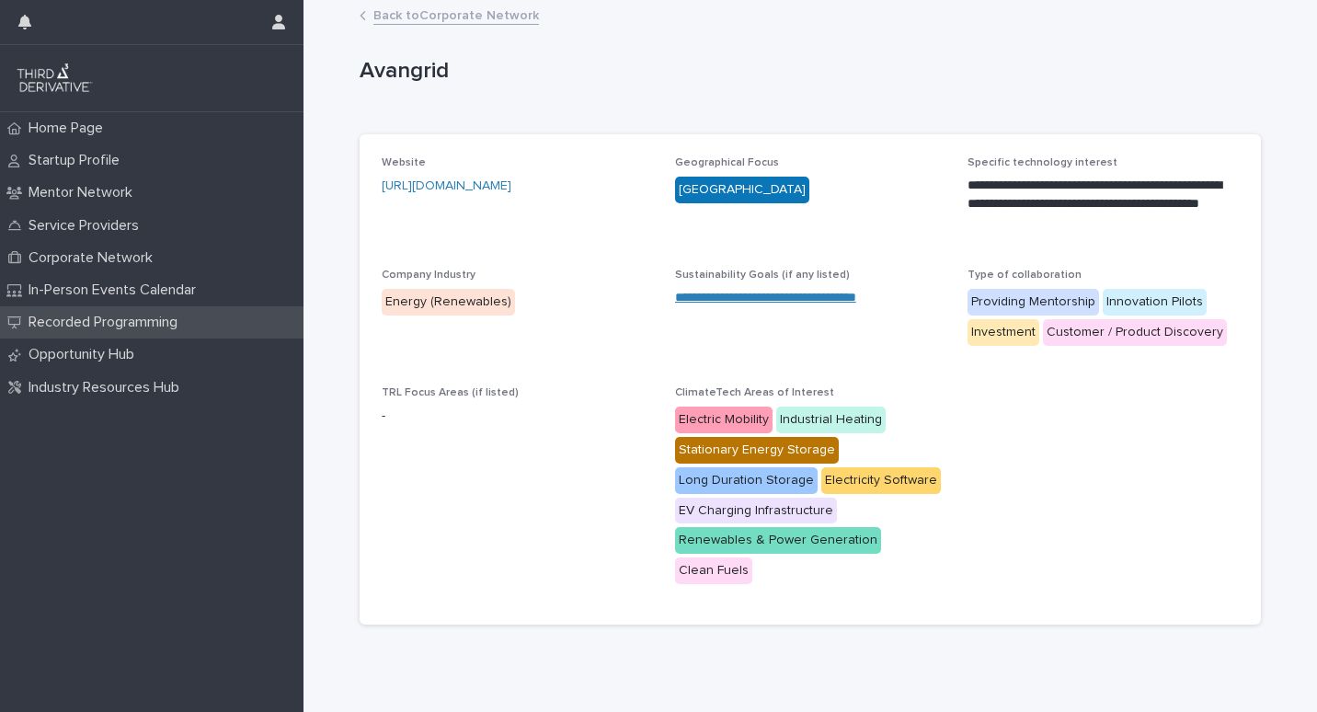
click at [147, 332] on div "Recorded Programming" at bounding box center [151, 322] width 303 height 32
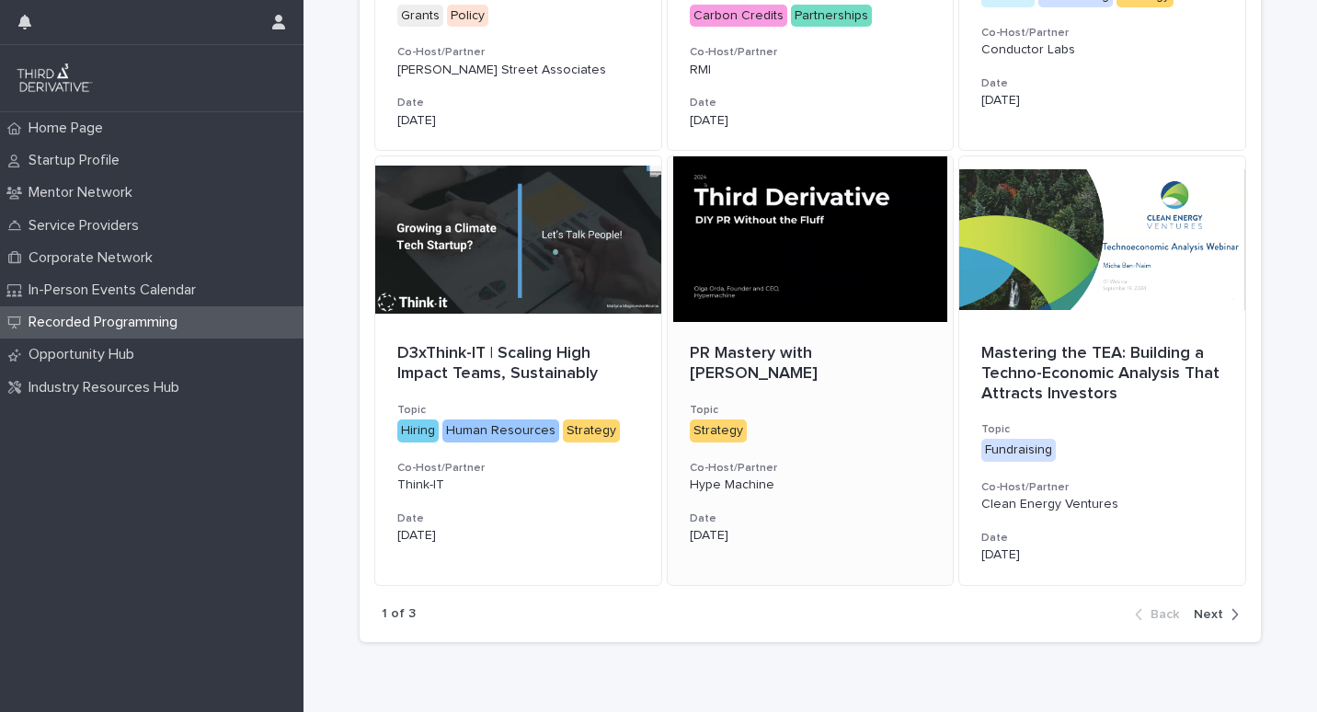
scroll to position [1173, 0]
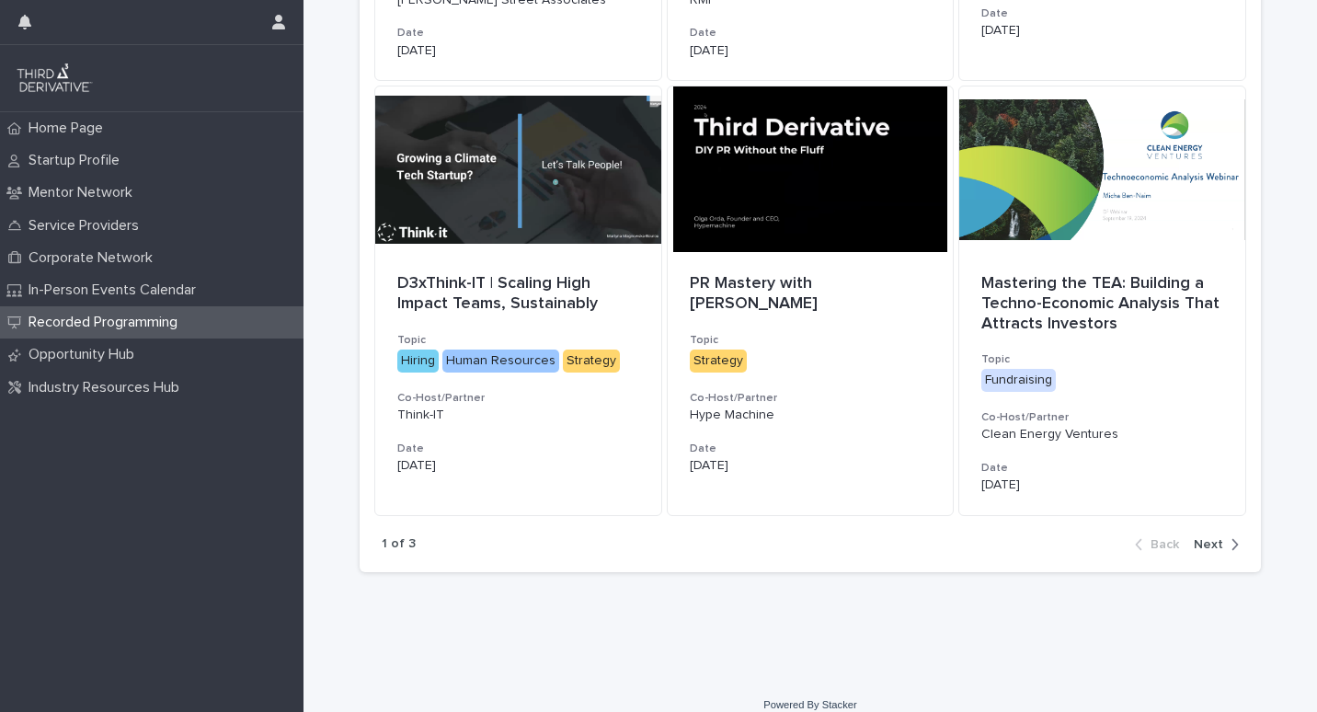
click at [1198, 538] on span "Next" at bounding box center [1208, 544] width 29 height 13
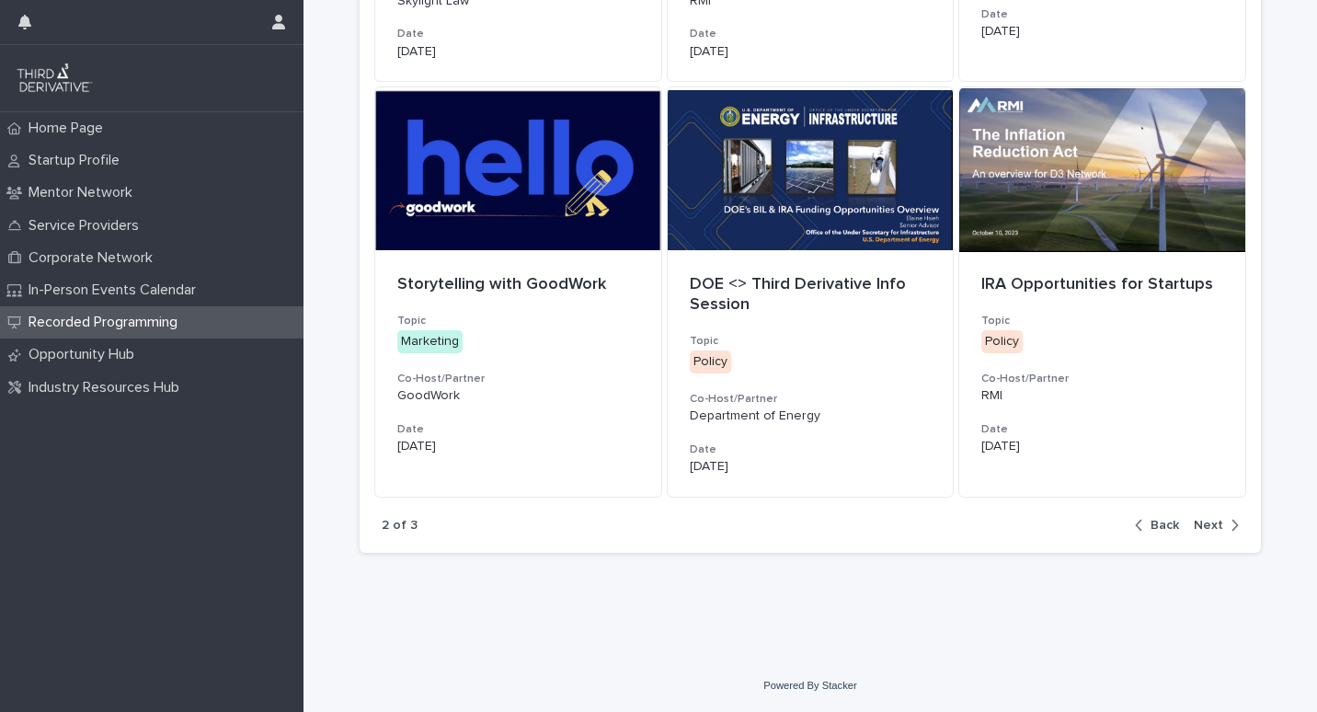
click at [1208, 526] on span "Next" at bounding box center [1208, 525] width 29 height 13
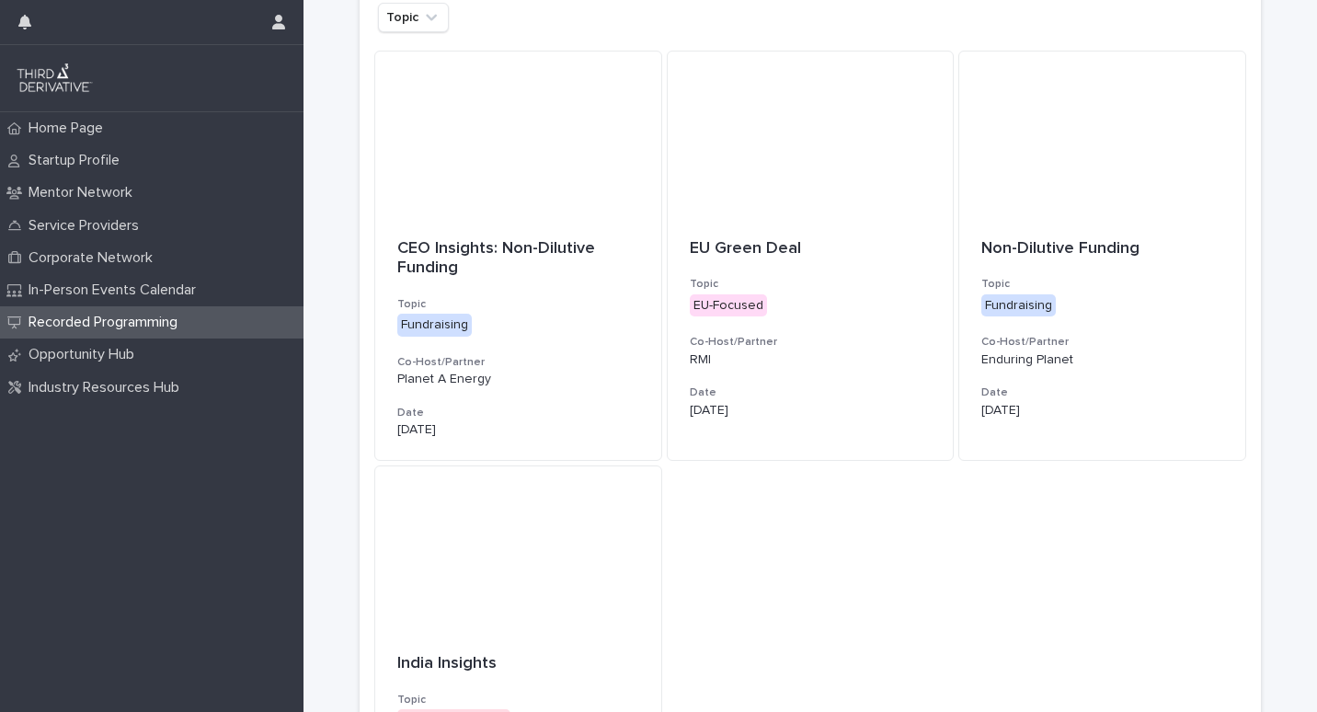
scroll to position [331, 0]
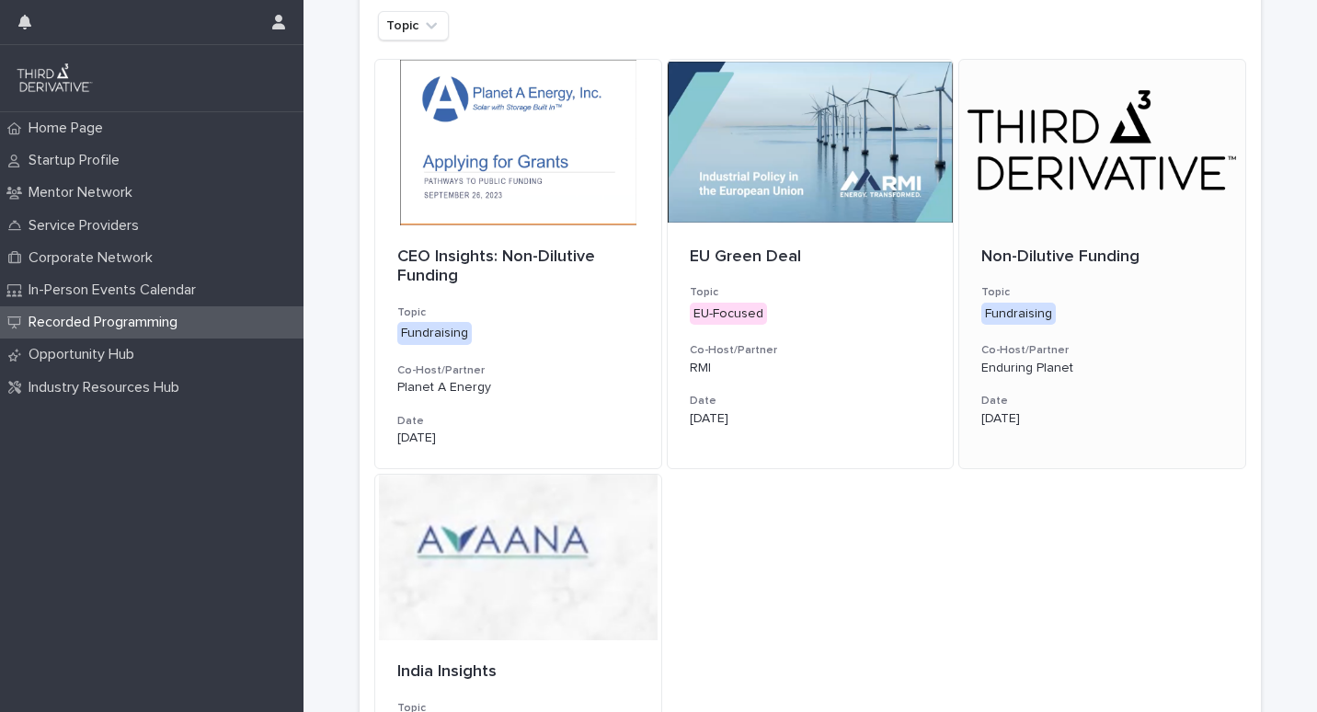
click at [1052, 228] on div "Non-Dilutive Funding Topic Fundraising + 0 Co-Host/Partner Enduring Planet Date…" at bounding box center [1102, 336] width 286 height 223
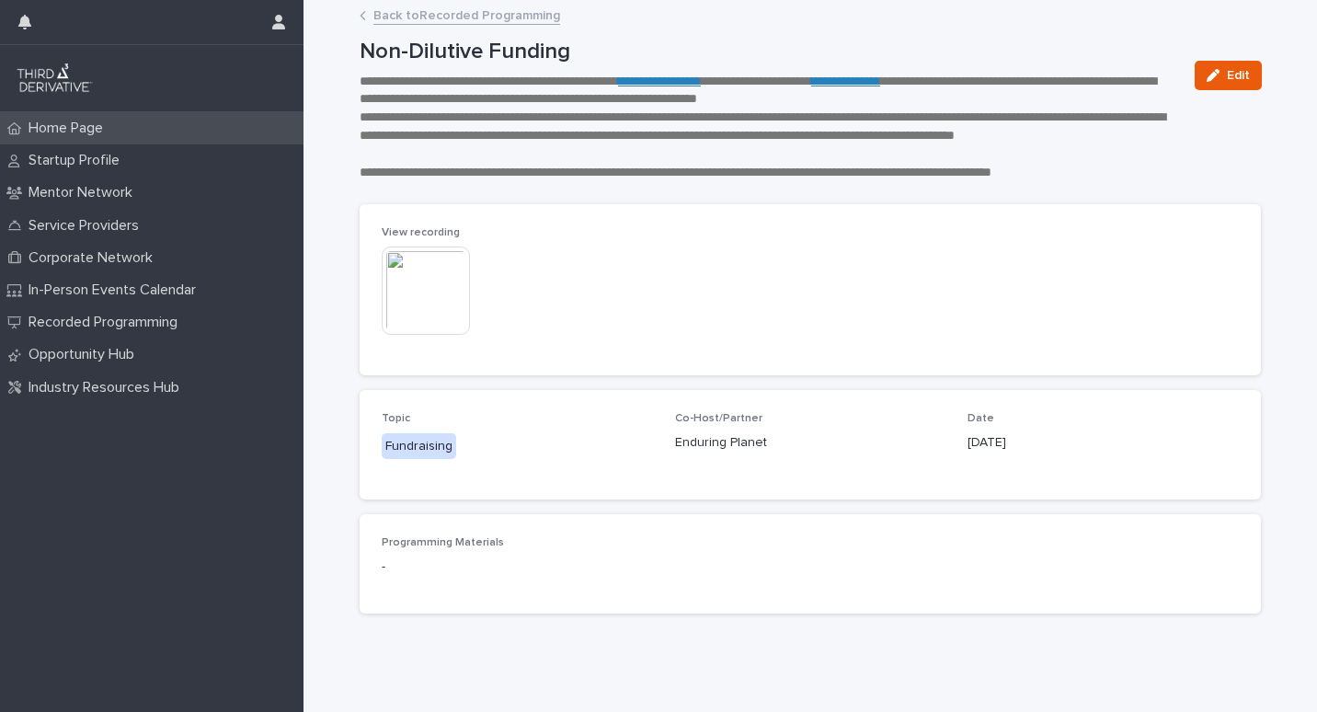
click at [79, 132] on p "Home Page" at bounding box center [69, 128] width 97 height 17
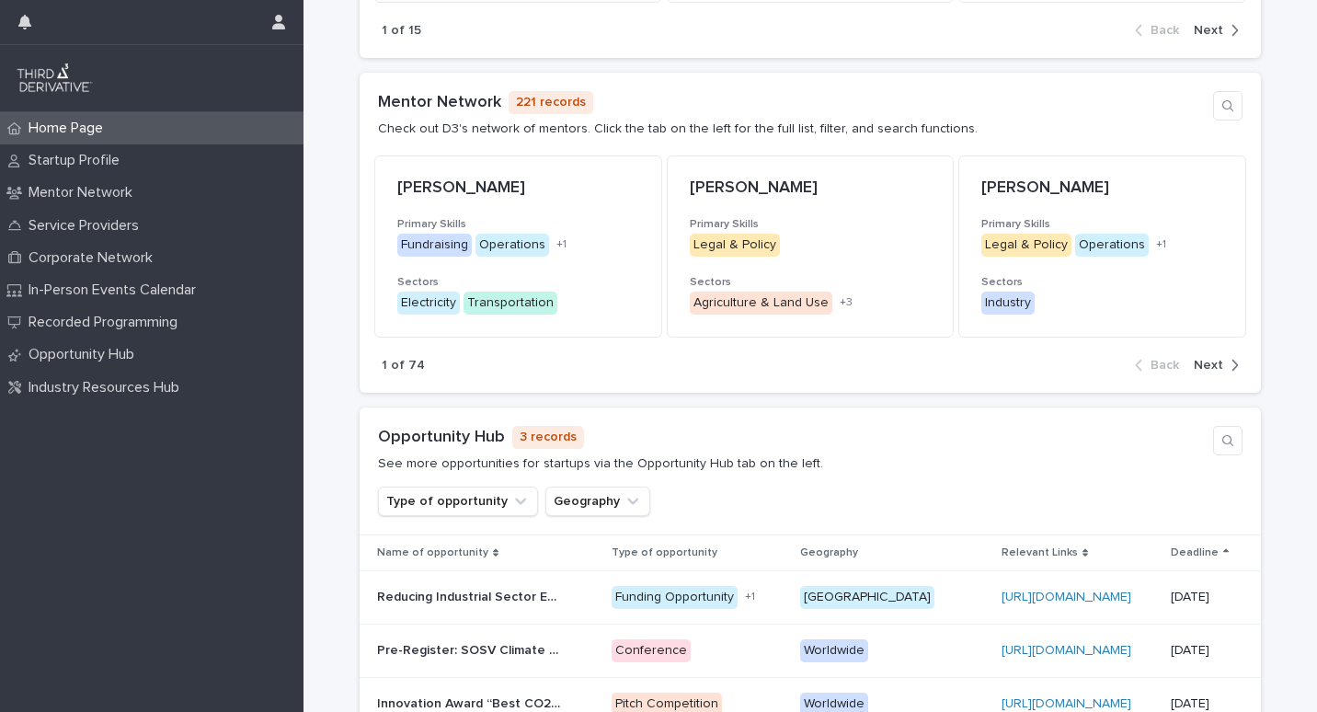
scroll to position [1342, 0]
